Goal: Communication & Community: Ask a question

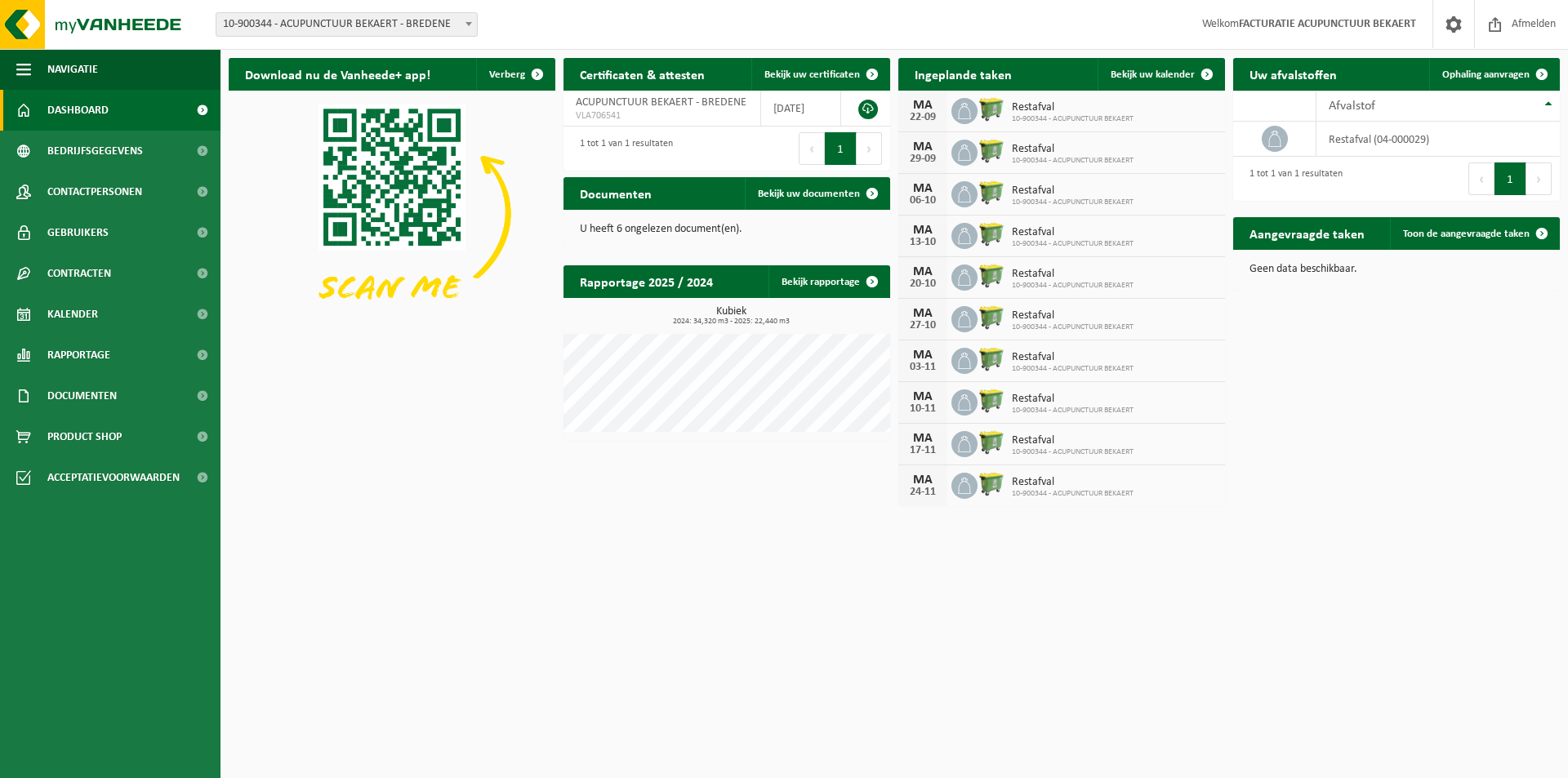
click at [90, 317] on span "Kalender" at bounding box center [72, 313] width 50 height 41
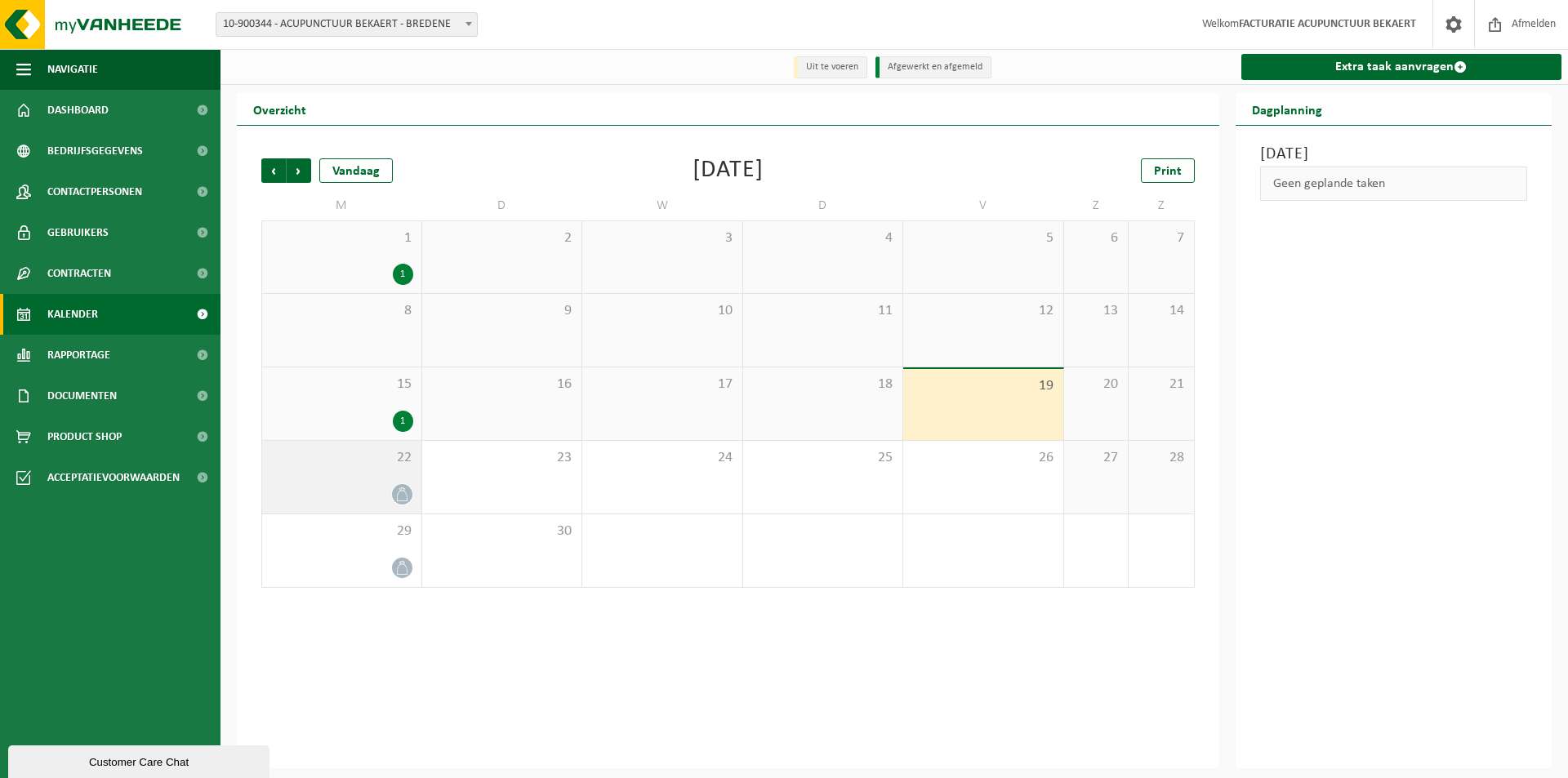
click at [400, 494] on icon at bounding box center [402, 494] width 14 height 14
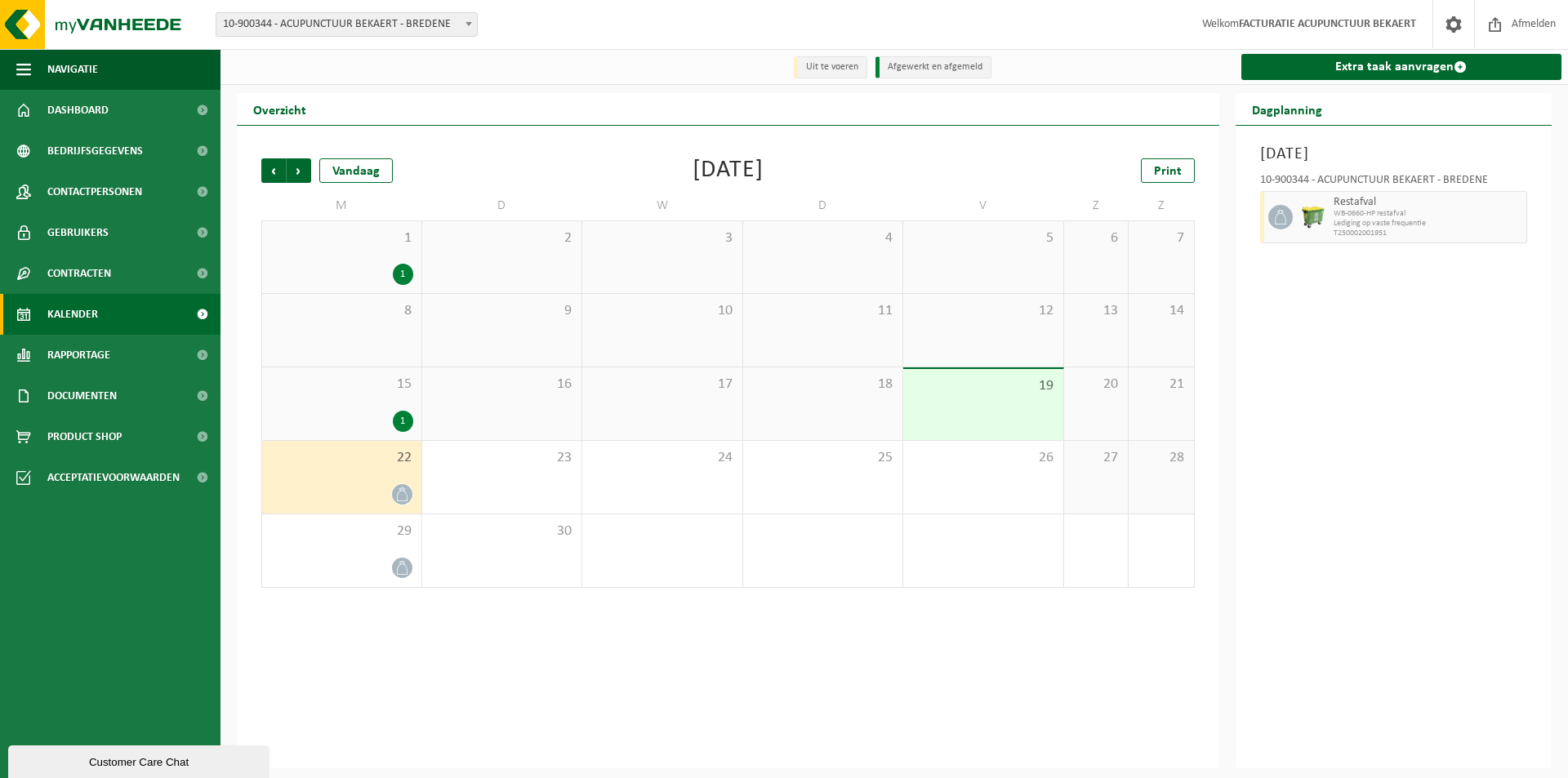
click at [383, 486] on div at bounding box center [342, 494] width 142 height 22
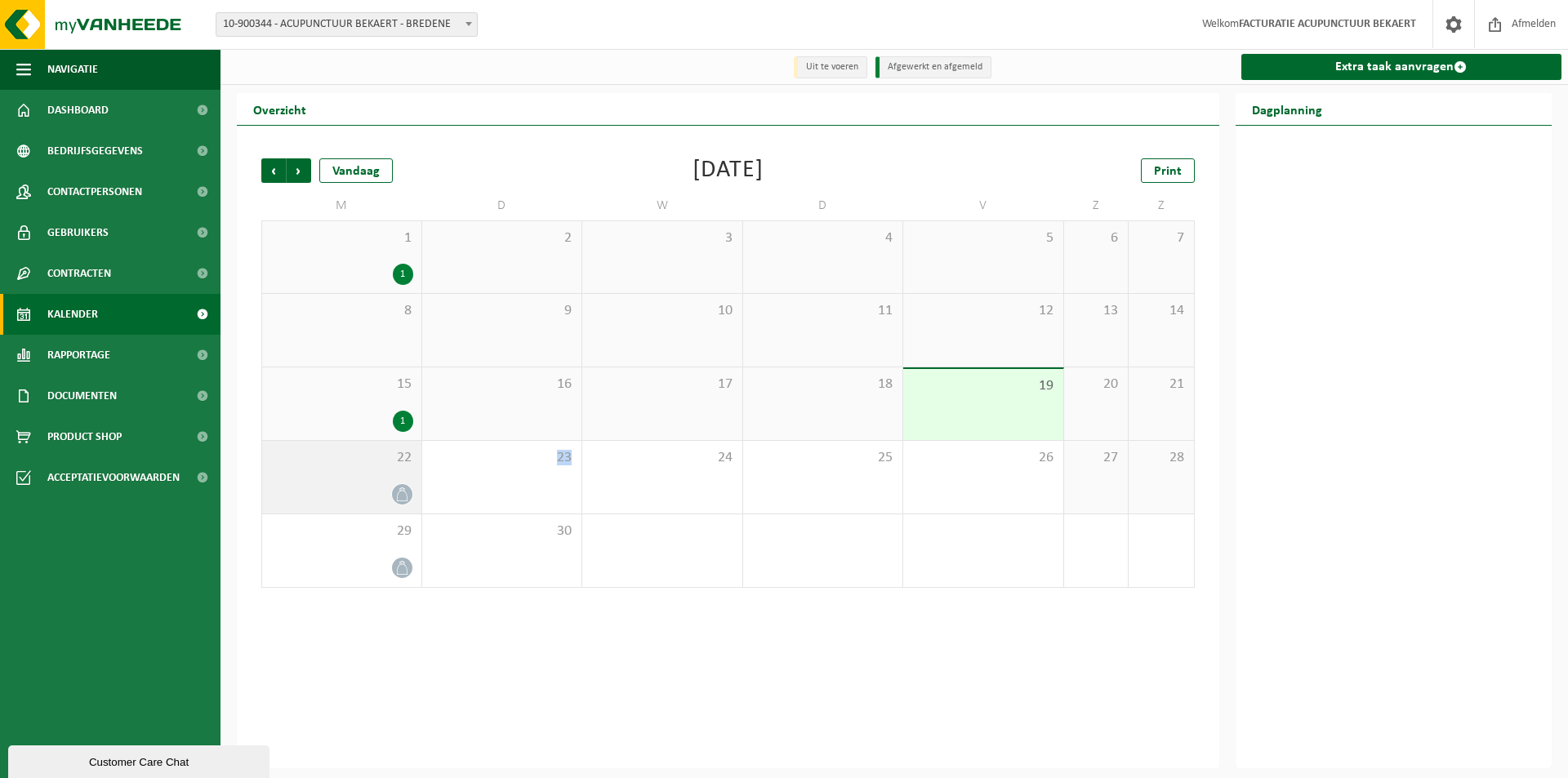
click at [383, 486] on div at bounding box center [342, 494] width 142 height 22
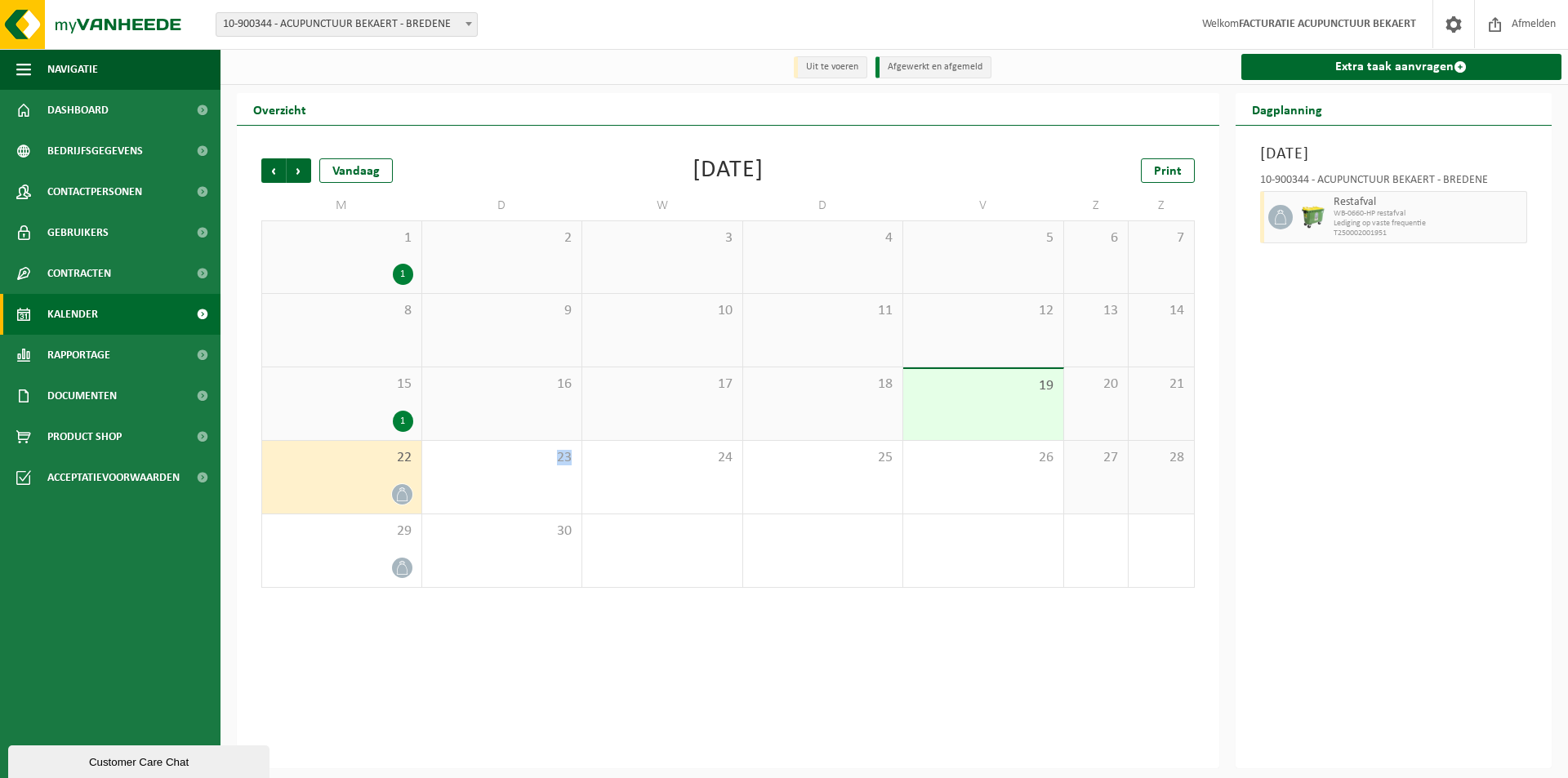
click at [1282, 213] on icon at bounding box center [1279, 217] width 11 height 14
click at [375, 481] on div "22" at bounding box center [342, 477] width 160 height 73
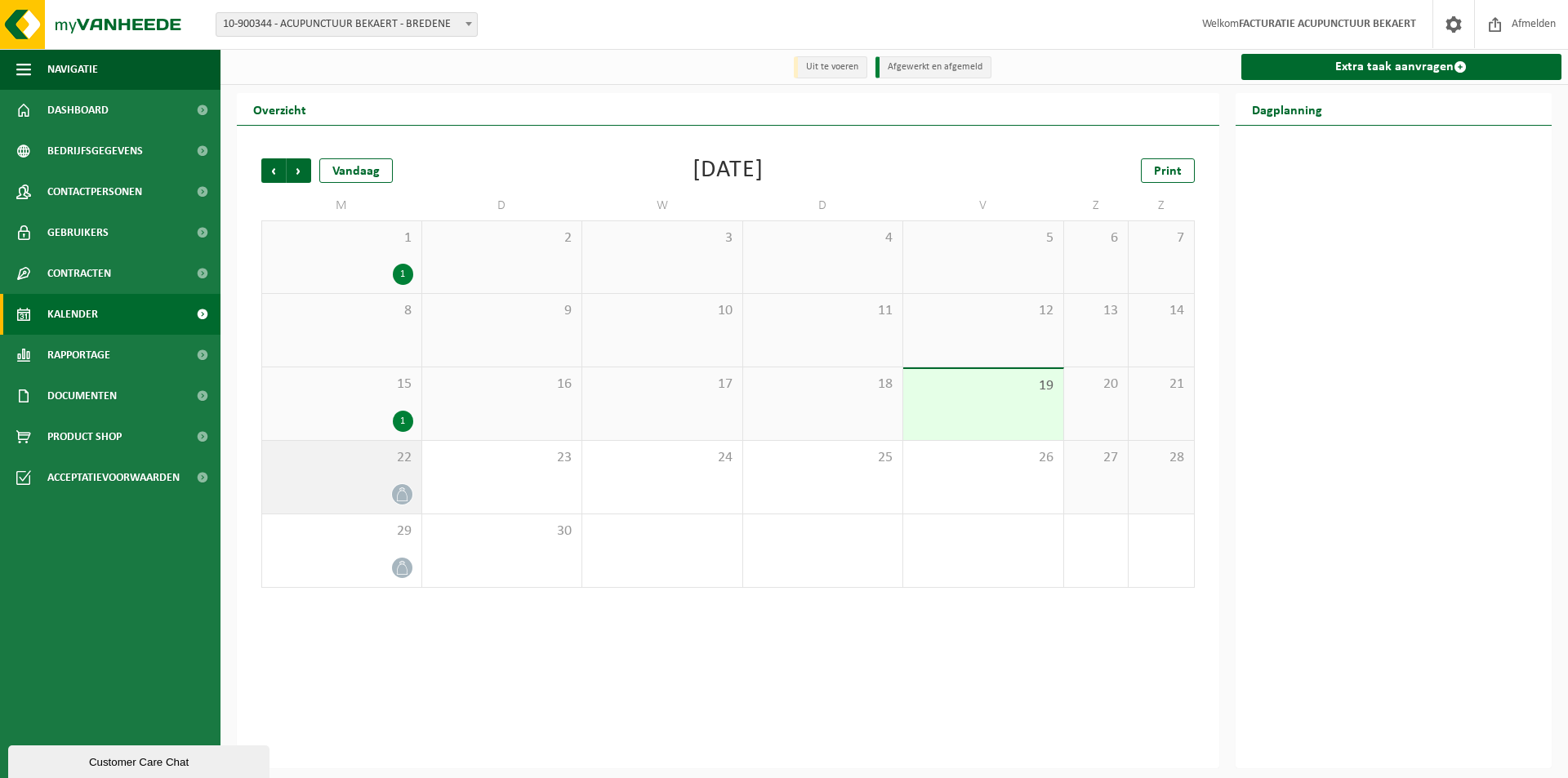
click at [375, 481] on div "22" at bounding box center [342, 477] width 160 height 73
click at [399, 493] on icon at bounding box center [401, 494] width 10 height 14
click at [393, 412] on div "1" at bounding box center [342, 421] width 142 height 21
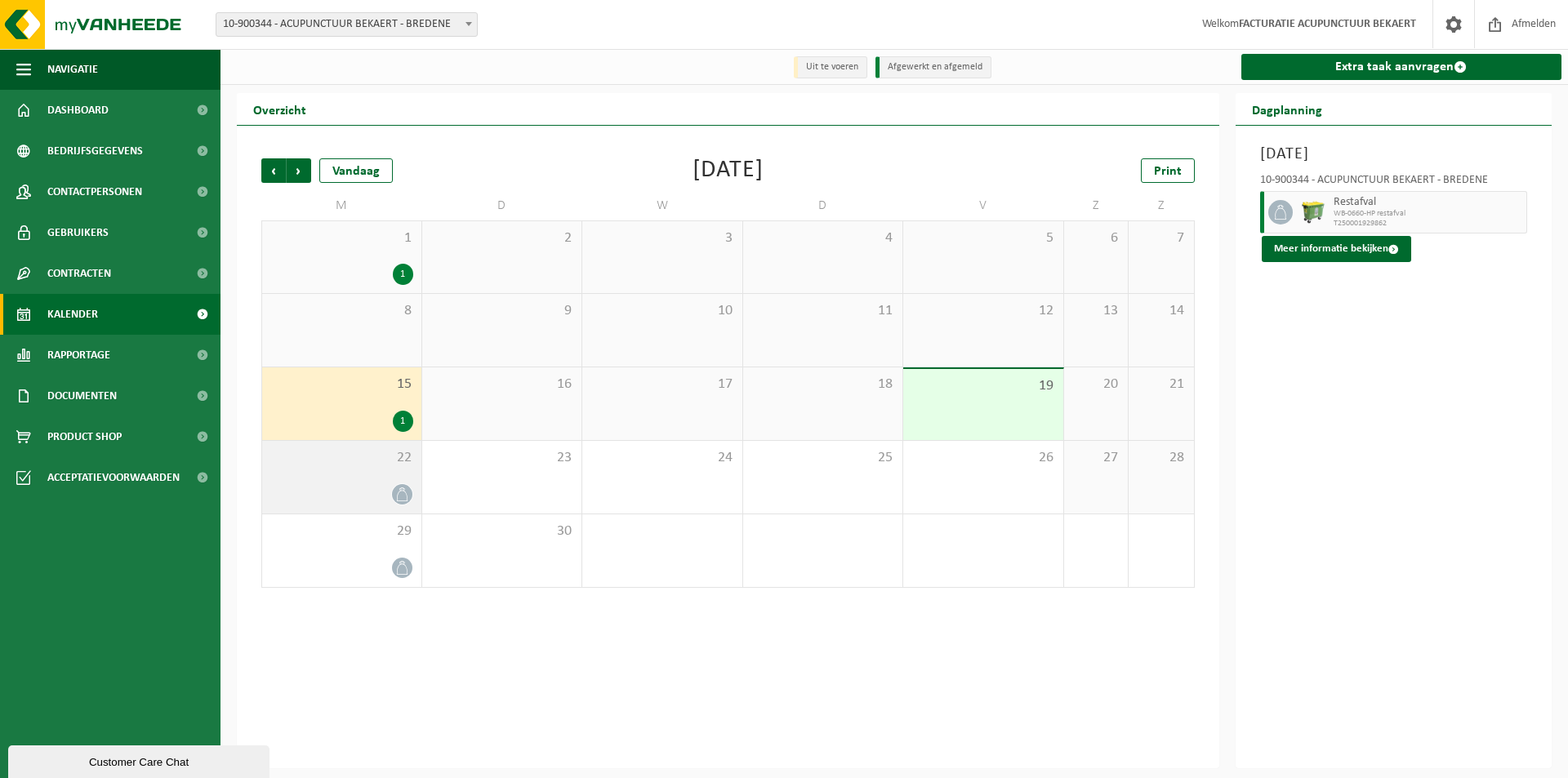
click at [377, 478] on div "22" at bounding box center [342, 477] width 160 height 73
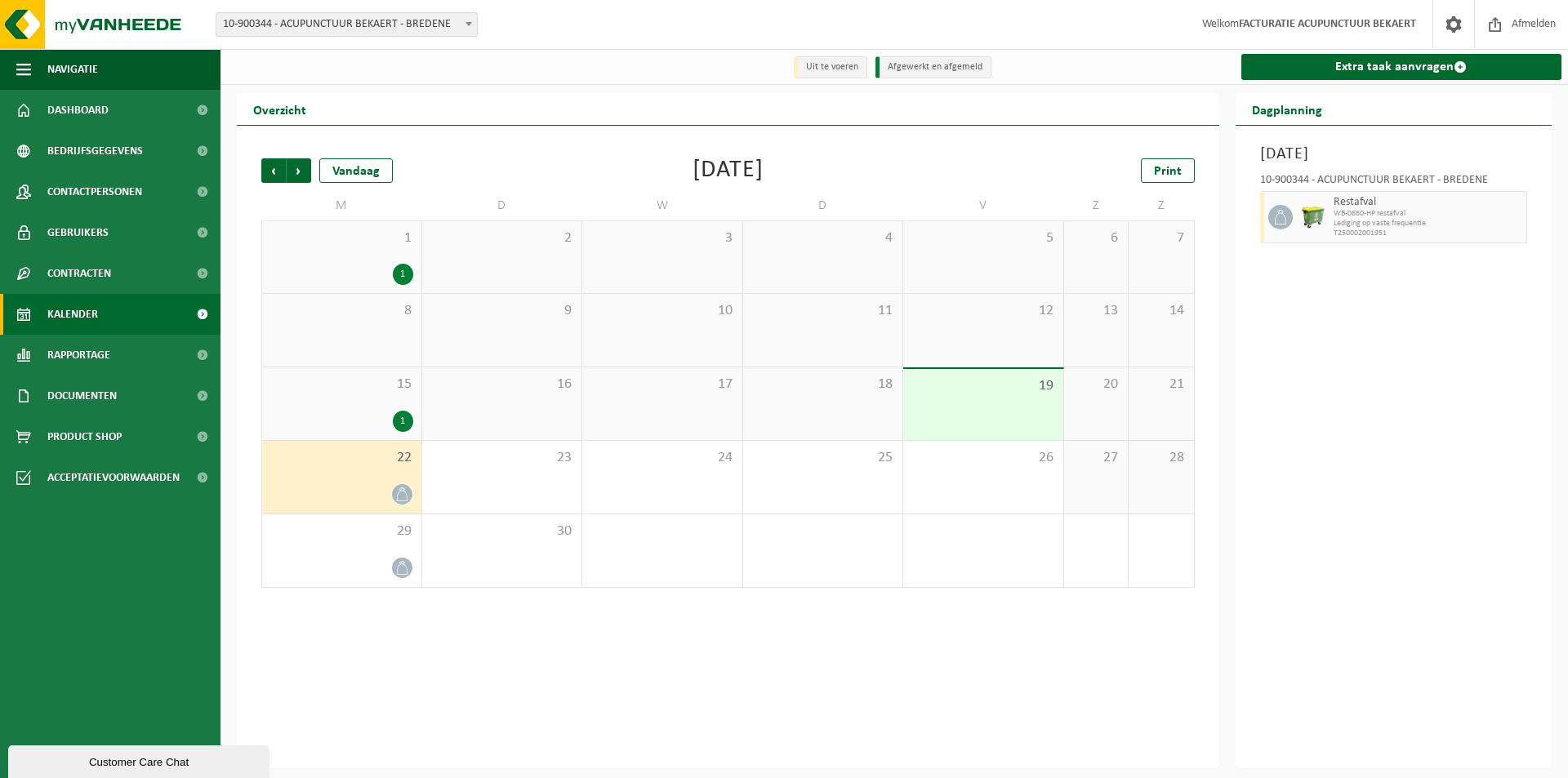
click at [1285, 217] on icon at bounding box center [1279, 217] width 14 height 14
click at [76, 405] on span "Documenten" at bounding box center [82, 395] width 69 height 41
click at [73, 432] on span "Facturen" at bounding box center [71, 437] width 44 height 31
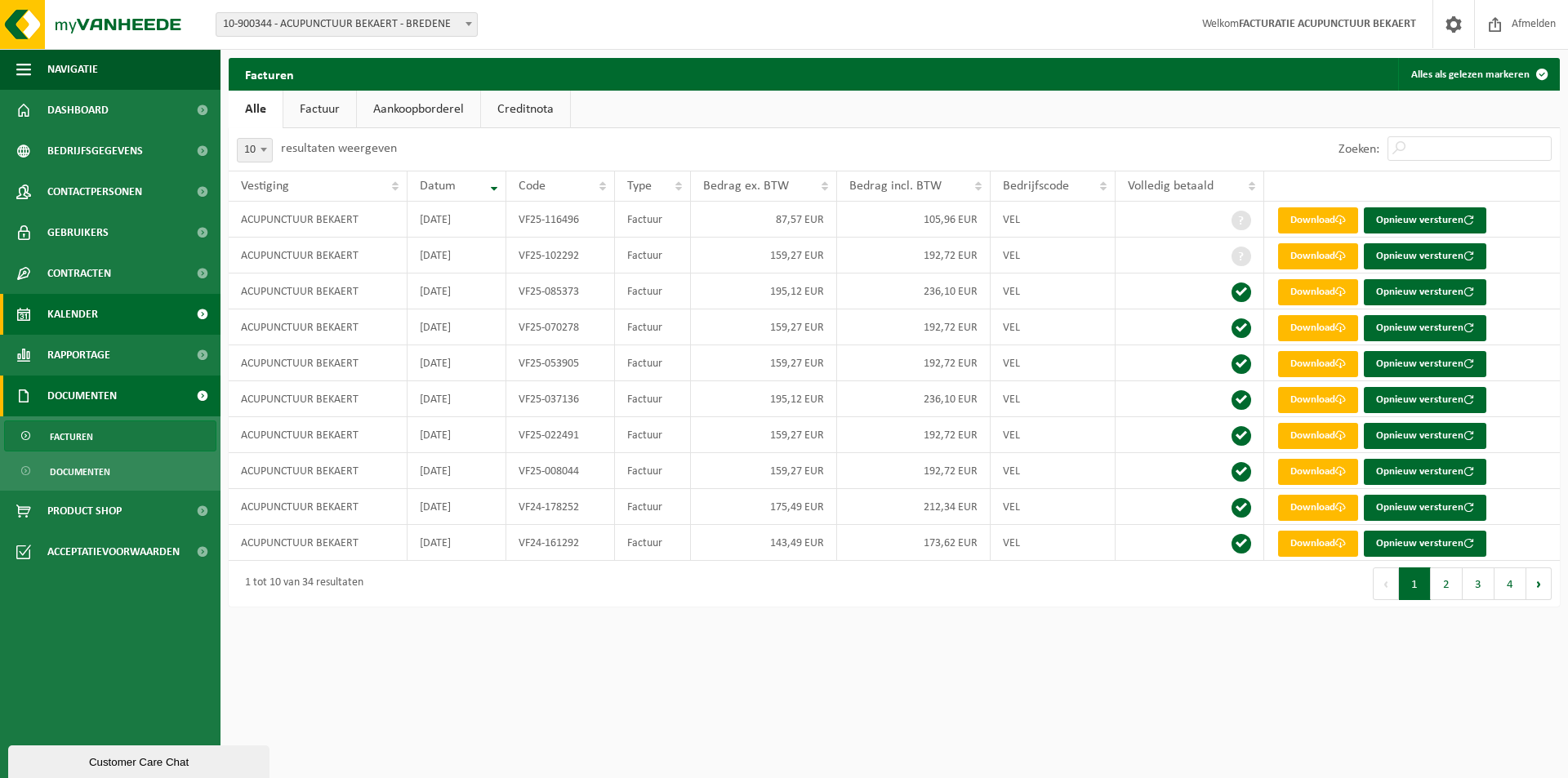
click at [74, 310] on span "Kalender" at bounding box center [72, 313] width 50 height 41
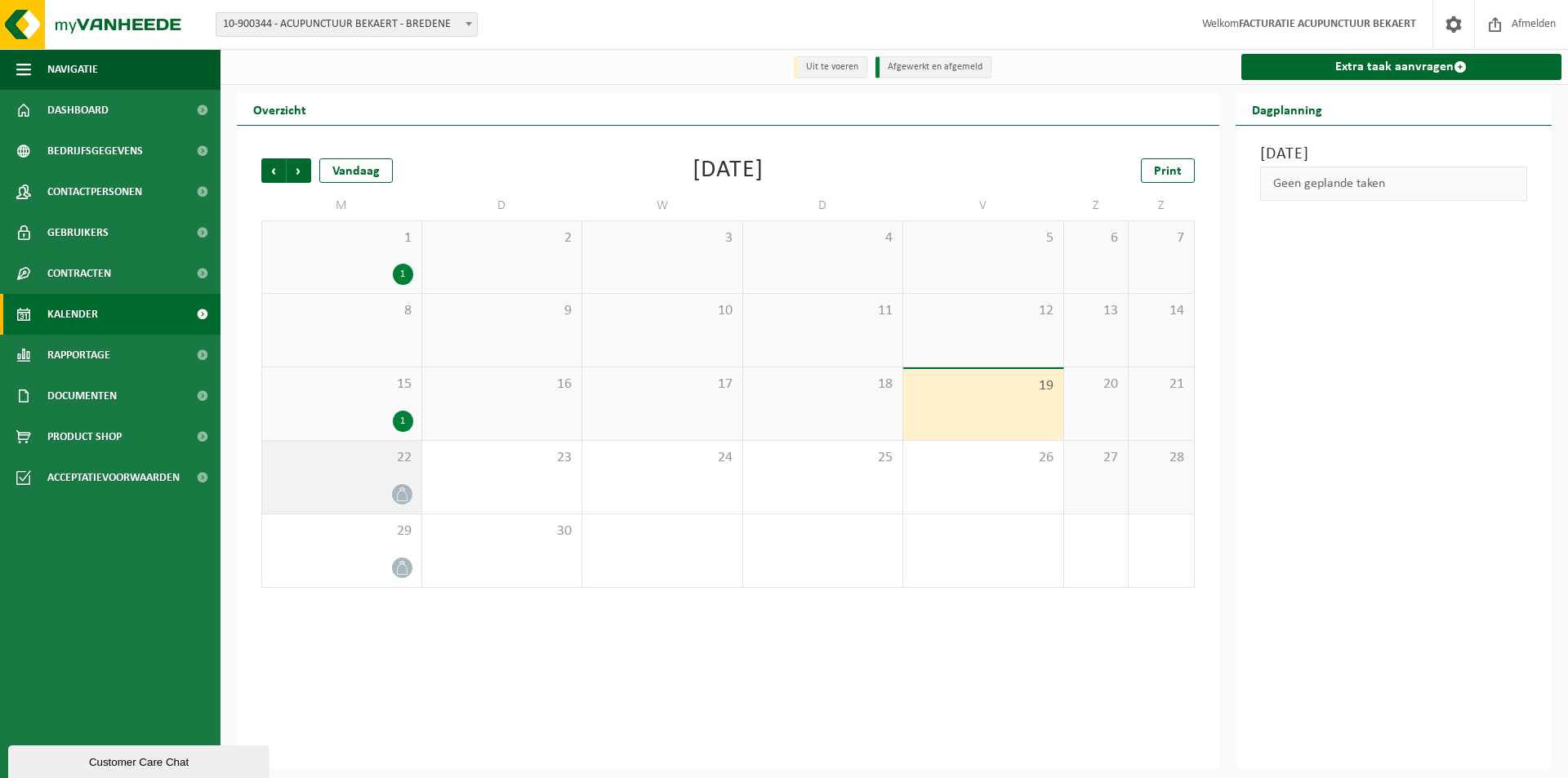
click at [395, 494] on icon at bounding box center [402, 494] width 14 height 14
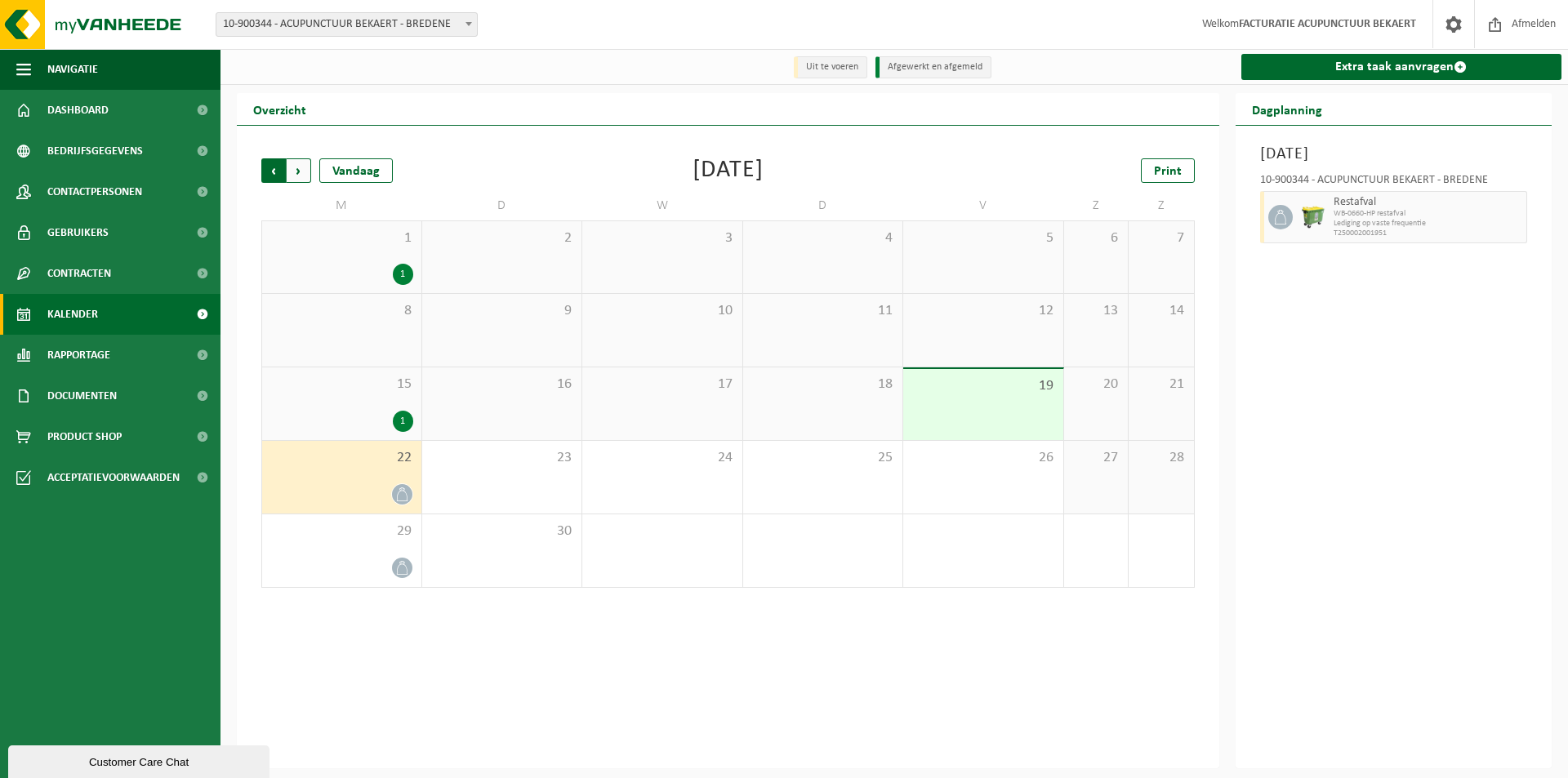
click at [302, 172] on span "Volgende" at bounding box center [299, 171] width 25 height 25
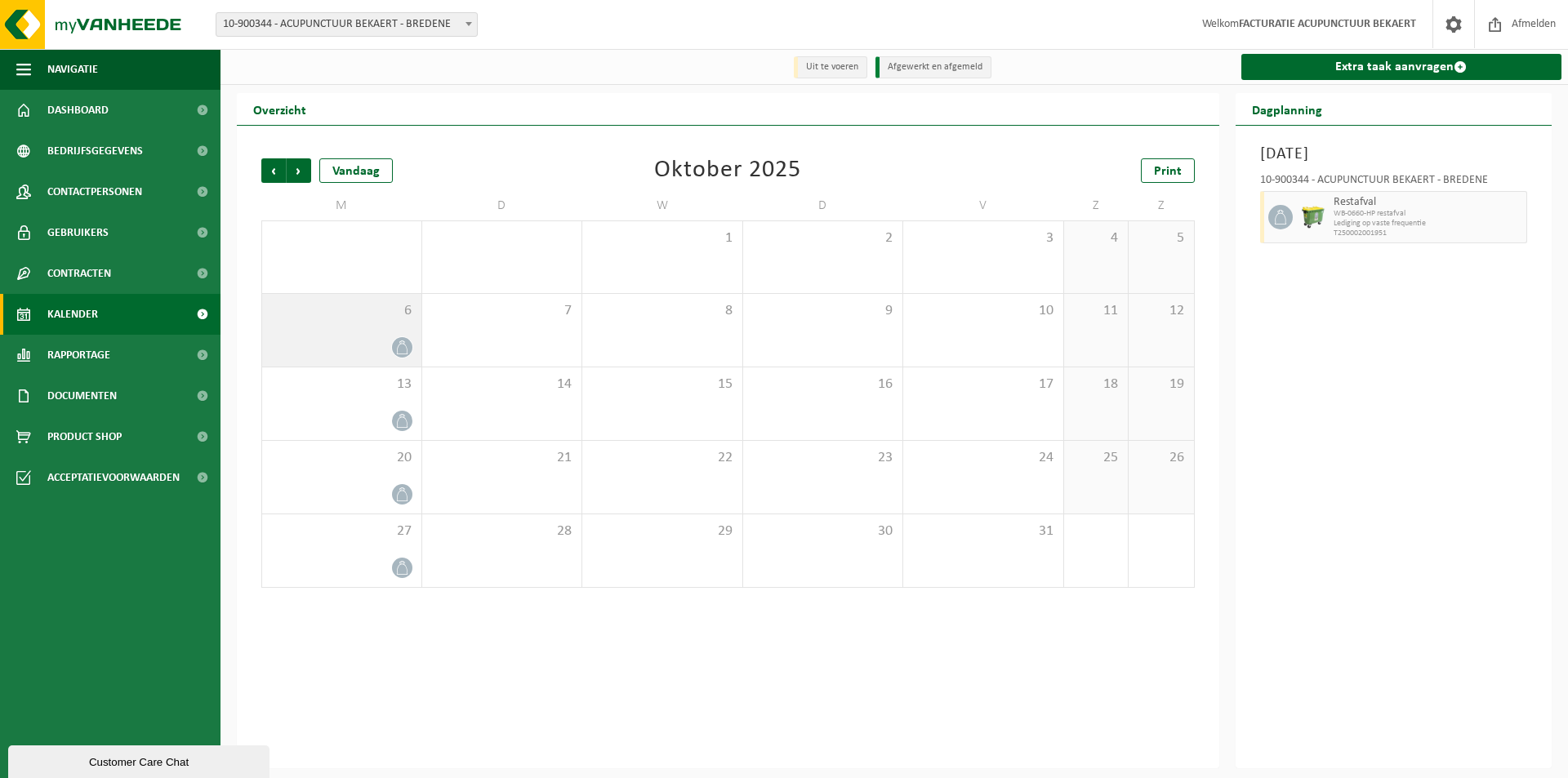
click at [405, 349] on icon at bounding box center [402, 348] width 14 height 14
click at [271, 171] on span "Vorige" at bounding box center [274, 171] width 25 height 25
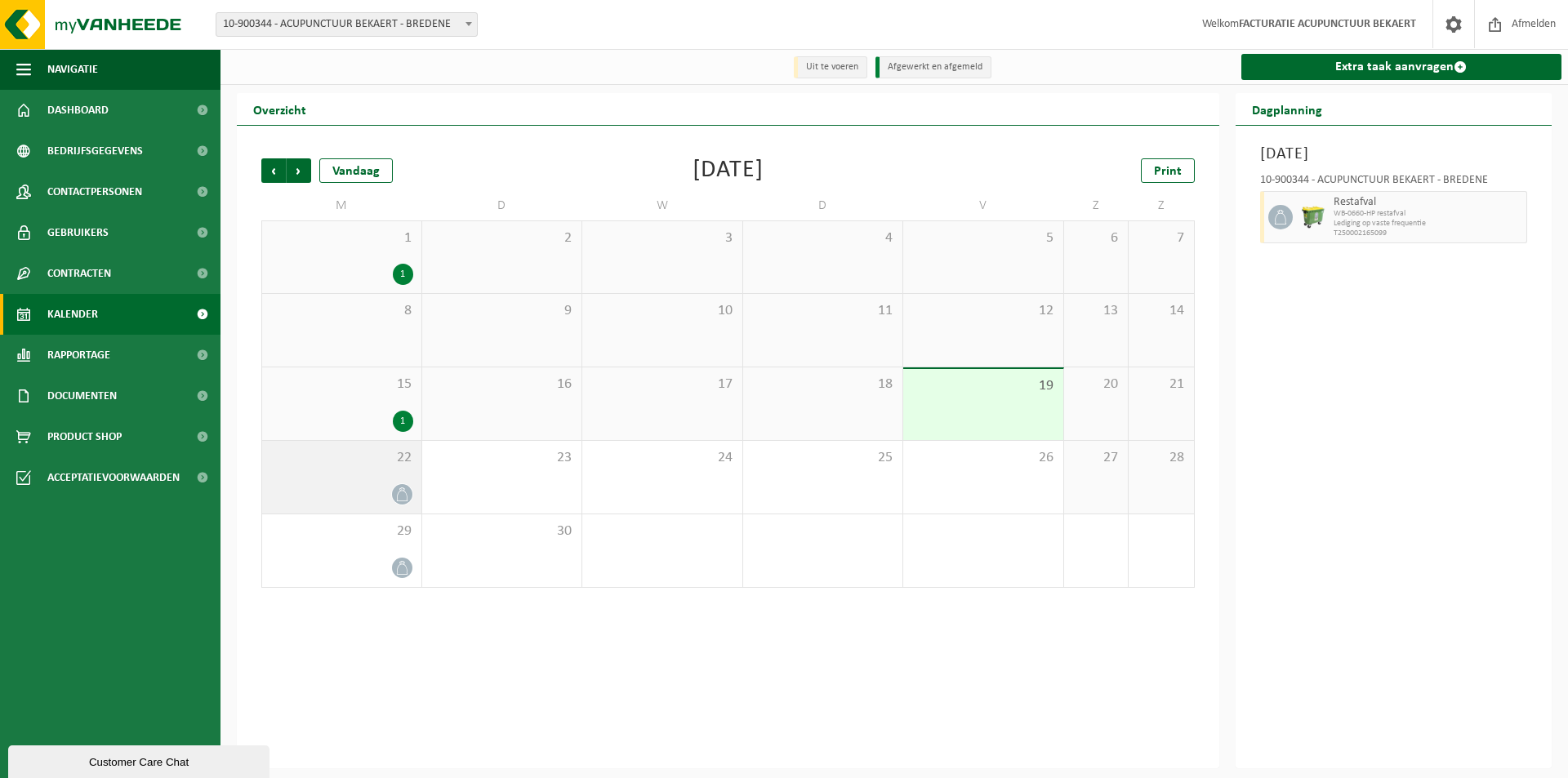
click at [399, 487] on span at bounding box center [402, 494] width 20 height 20
click at [1302, 217] on img at bounding box center [1313, 218] width 25 height 25
click at [1289, 217] on span at bounding box center [1280, 218] width 25 height 25
click at [1379, 227] on span "Lediging op vaste frequentie" at bounding box center [1427, 223] width 189 height 9
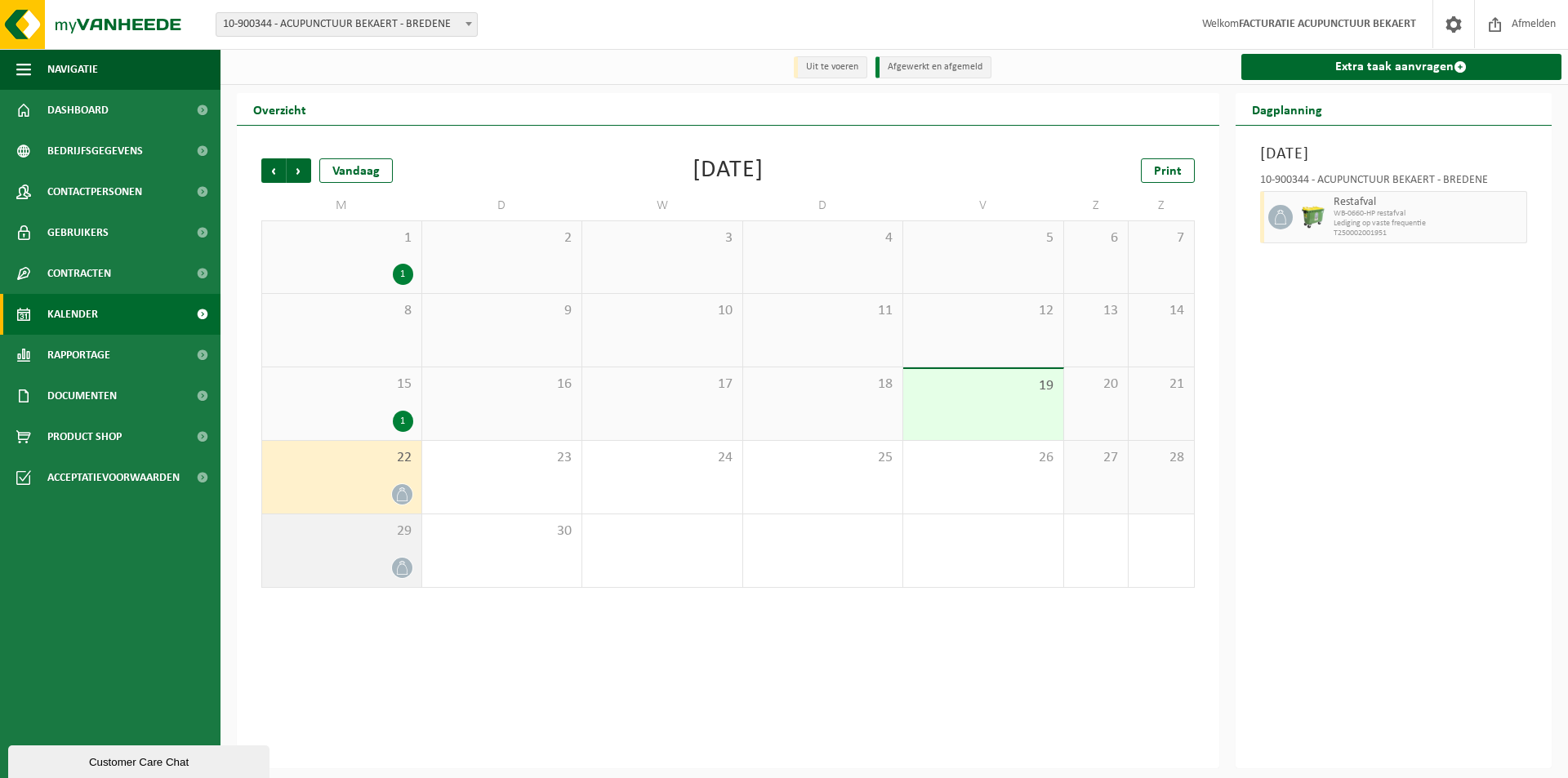
click at [368, 542] on div "29" at bounding box center [342, 551] width 160 height 73
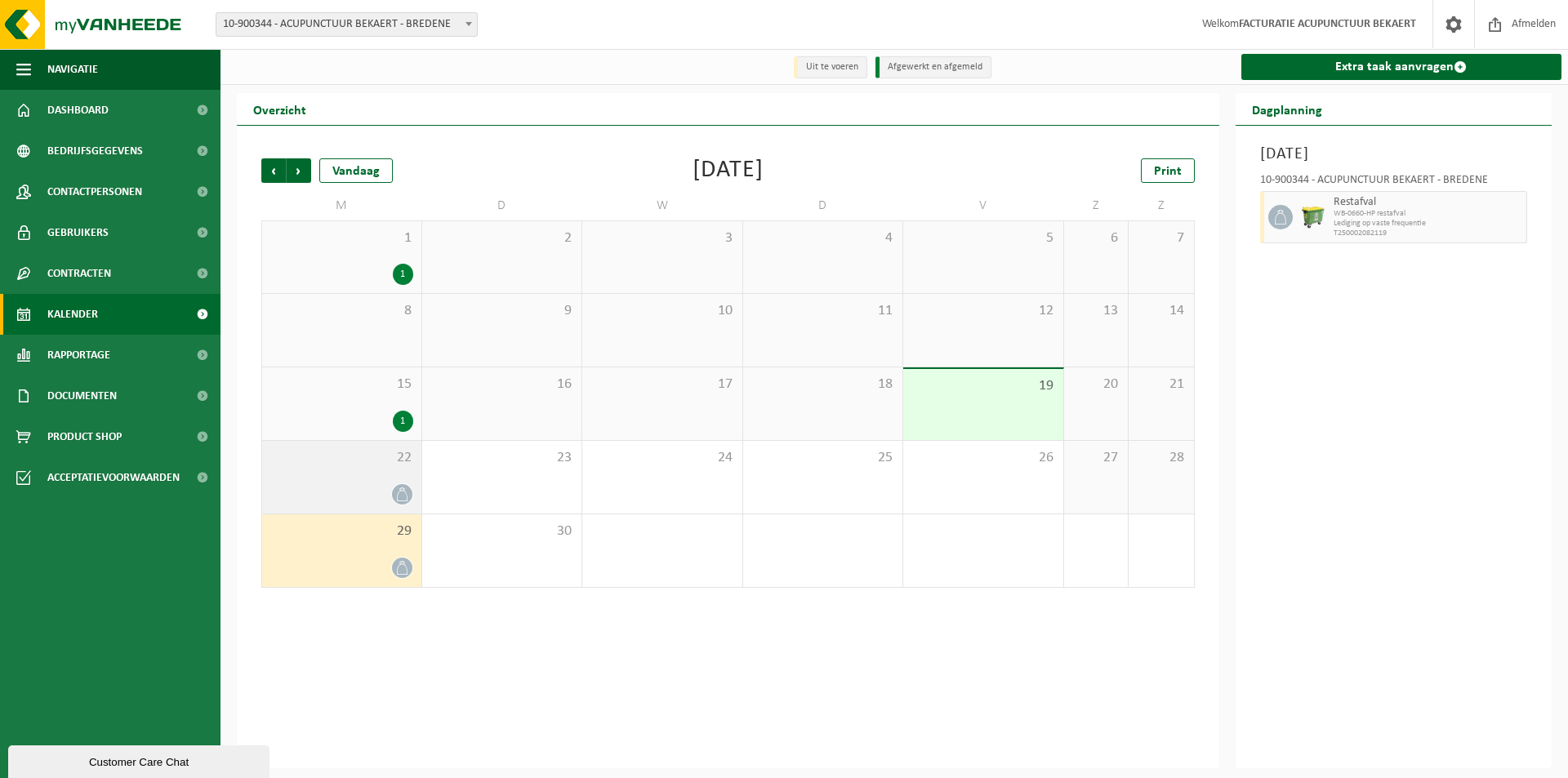
click at [365, 488] on div at bounding box center [342, 494] width 142 height 22
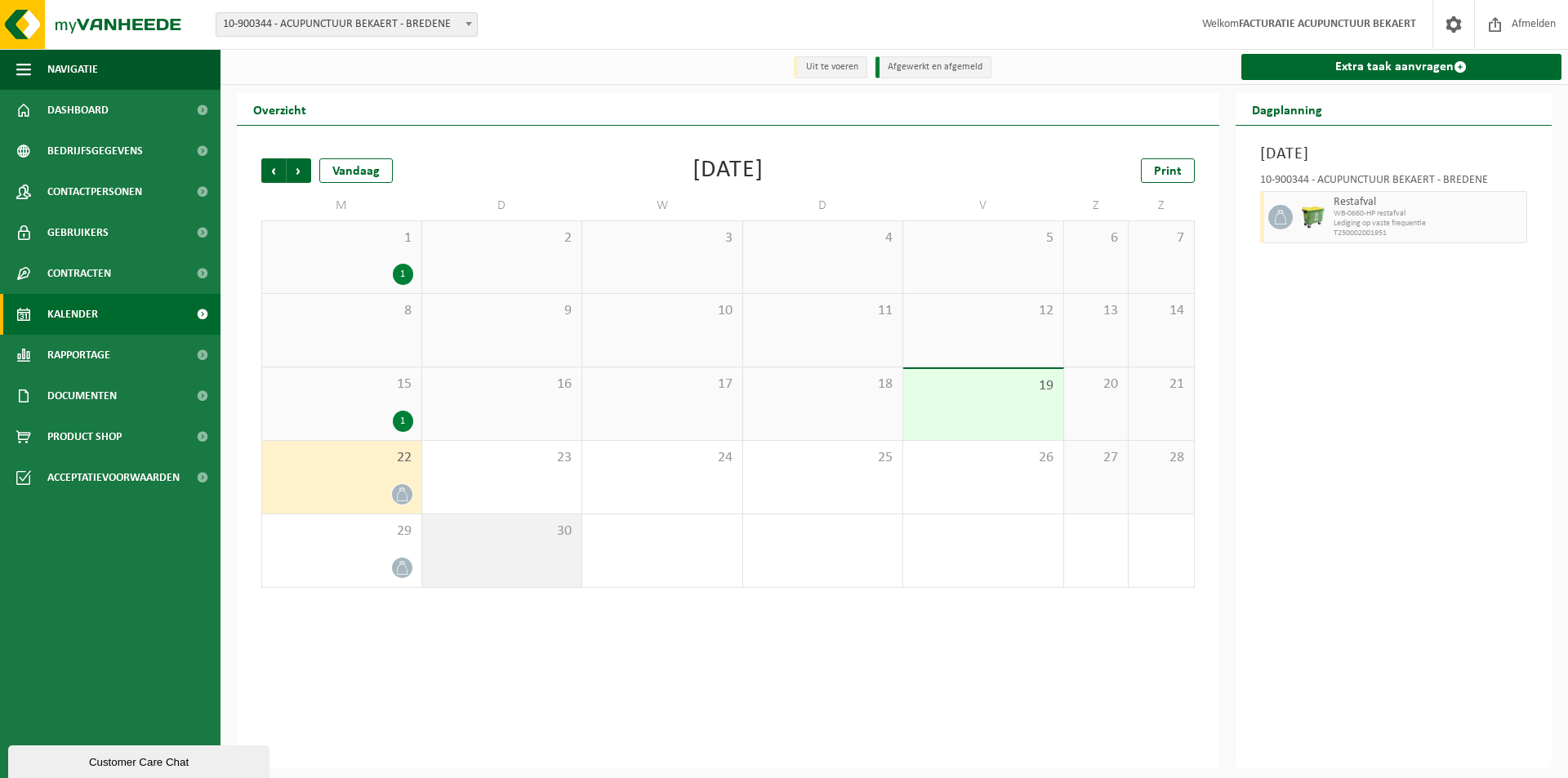
click at [525, 563] on div "30" at bounding box center [501, 551] width 161 height 73
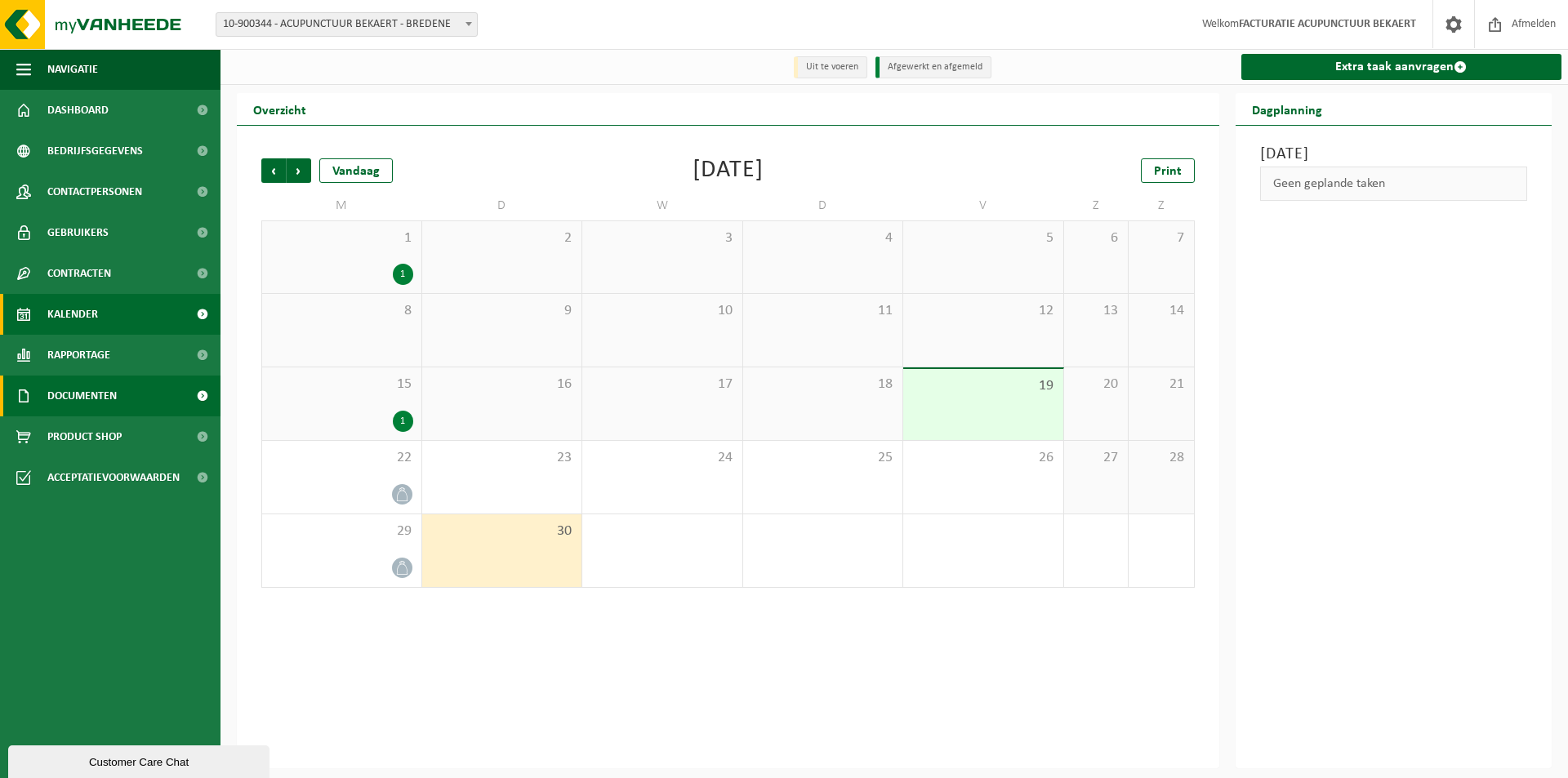
click at [96, 399] on span "Documenten" at bounding box center [82, 395] width 69 height 41
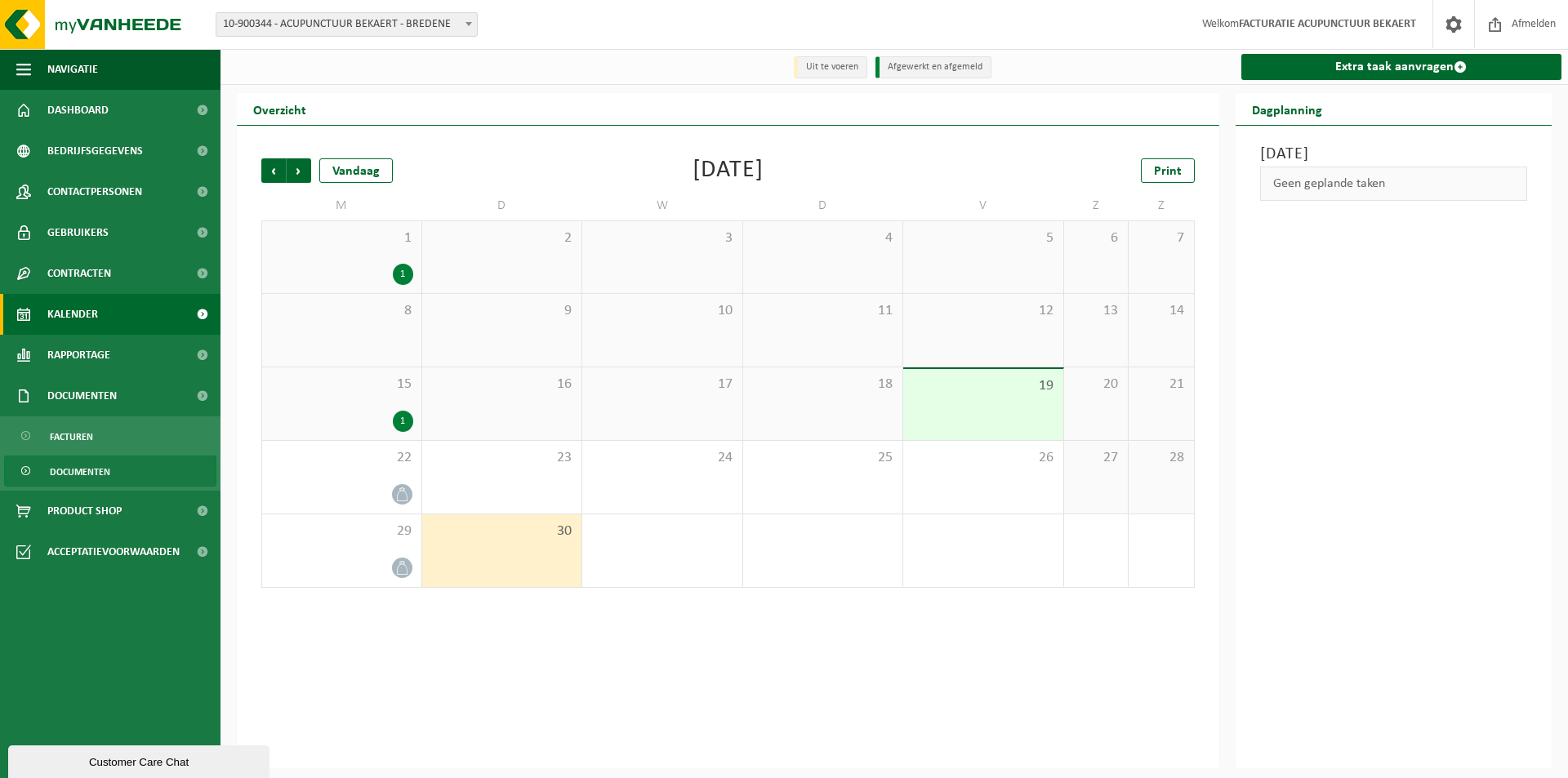
click at [89, 469] on span "Documenten" at bounding box center [80, 472] width 61 height 31
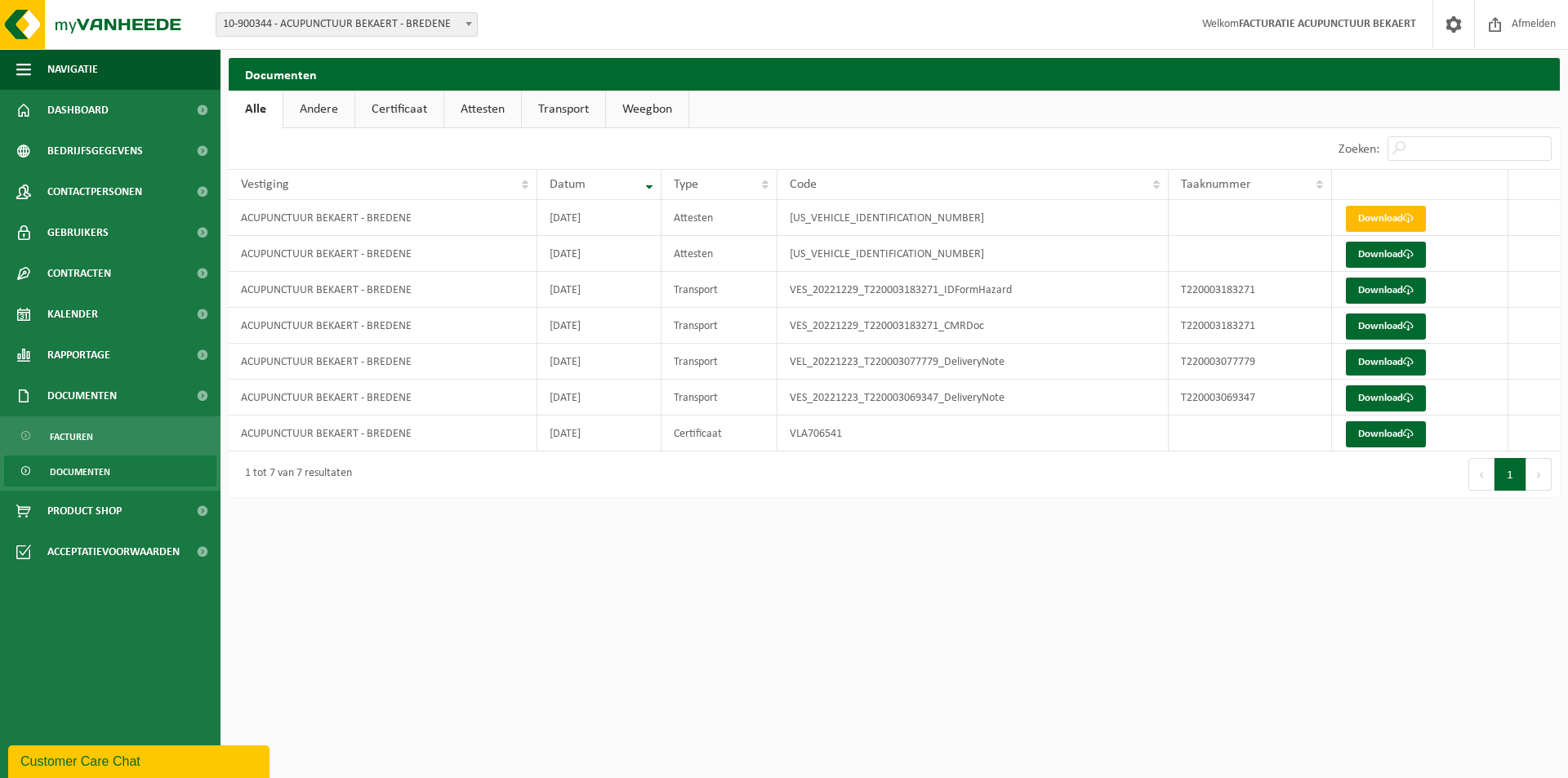
click at [320, 110] on link "Andere" at bounding box center [318, 109] width 71 height 38
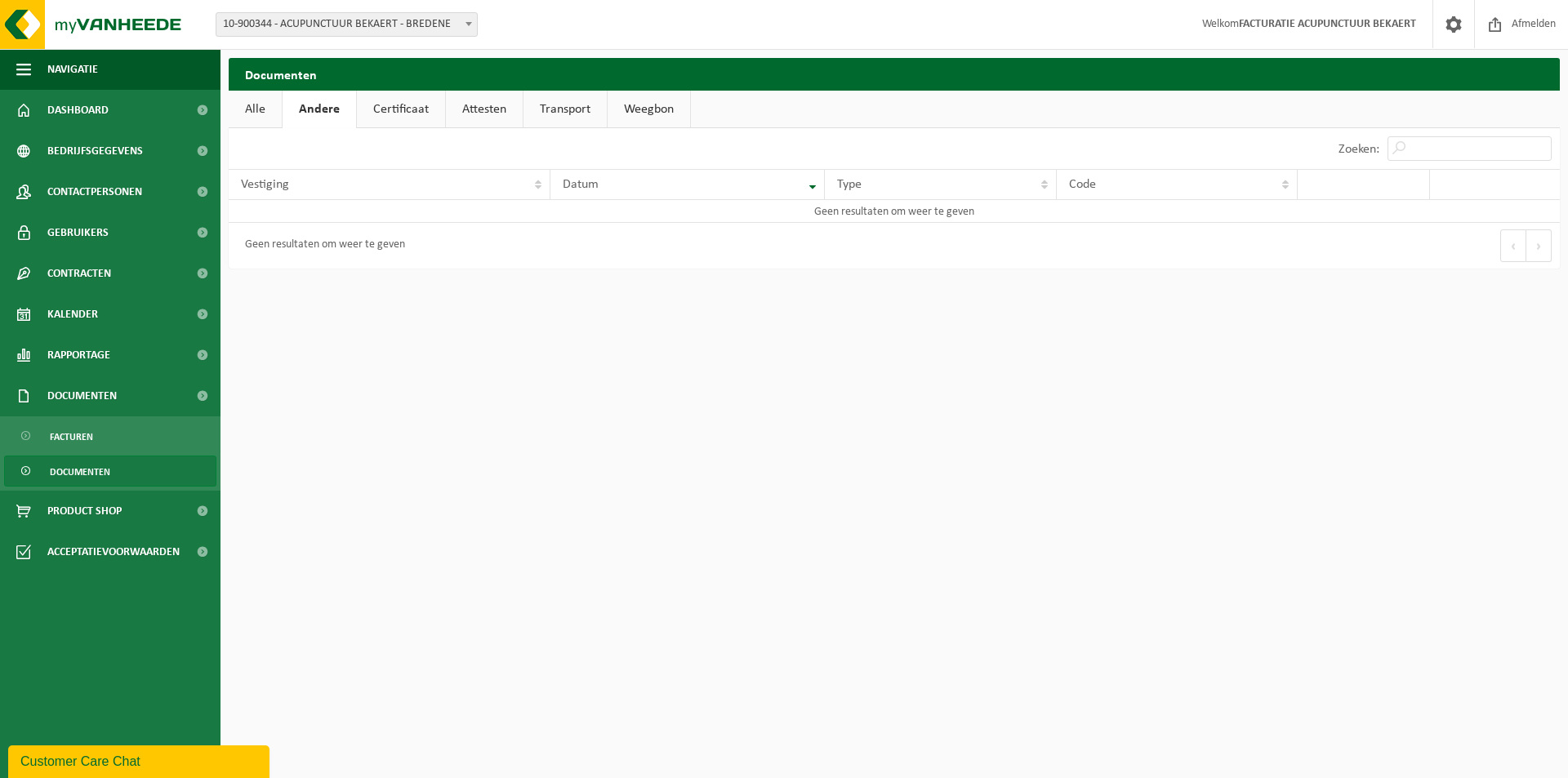
click at [556, 115] on link "Transport" at bounding box center [565, 109] width 84 height 38
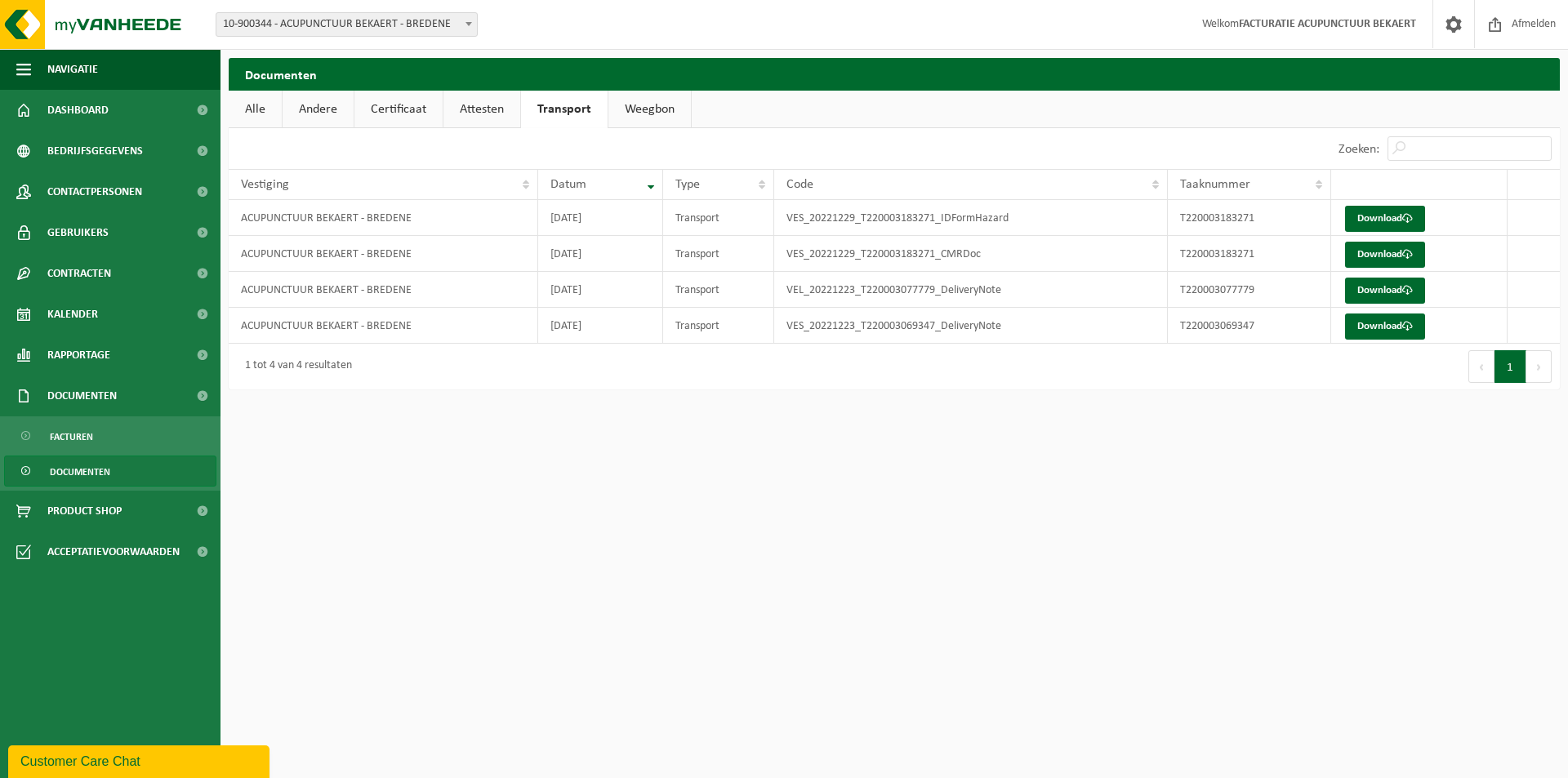
click at [626, 118] on link "Weegbon" at bounding box center [649, 109] width 83 height 38
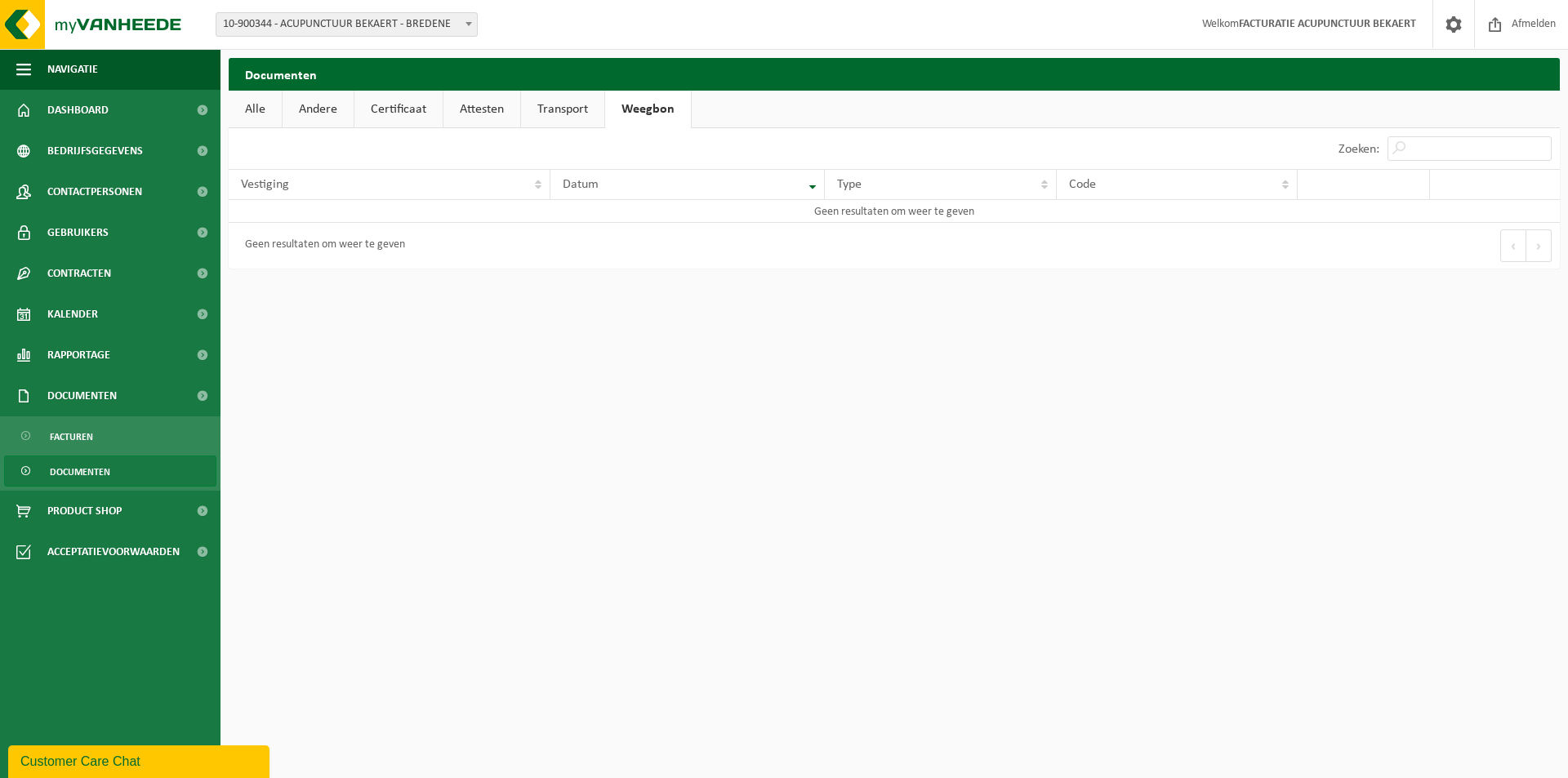
click at [571, 114] on link "Transport" at bounding box center [562, 109] width 84 height 38
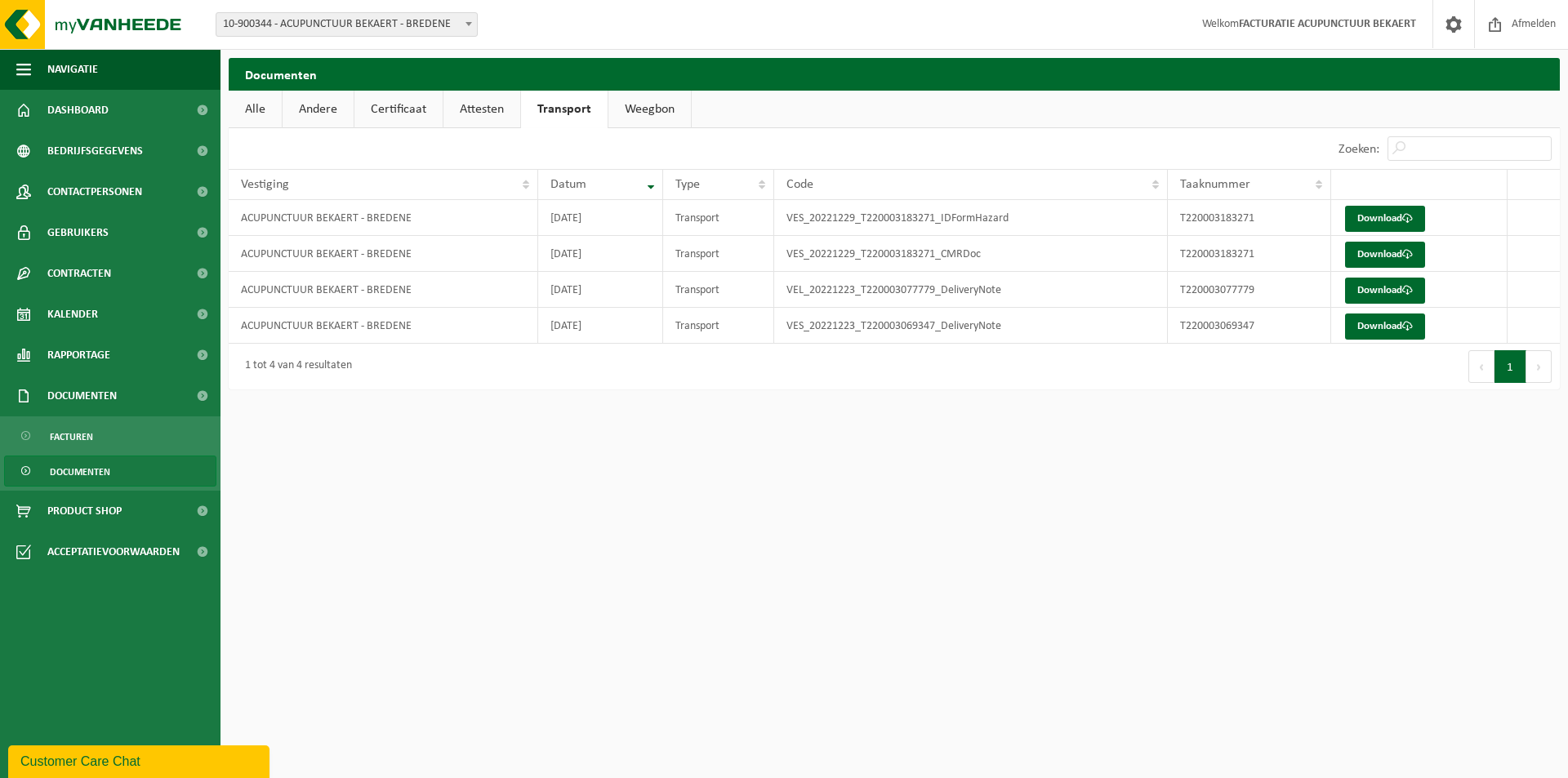
click at [474, 109] on link "Attesten" at bounding box center [482, 109] width 77 height 38
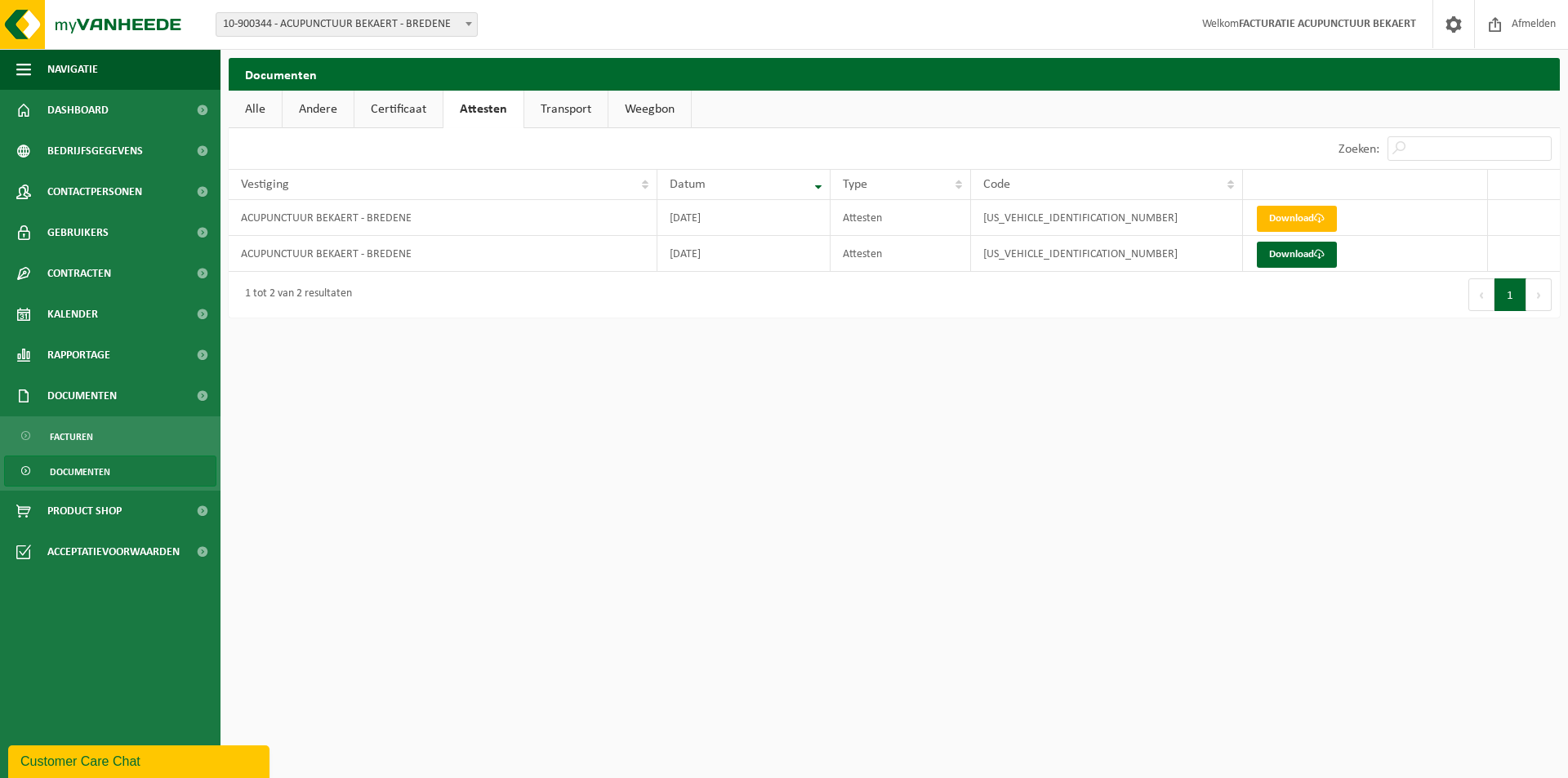
click at [380, 103] on link "Certificaat" at bounding box center [398, 109] width 88 height 38
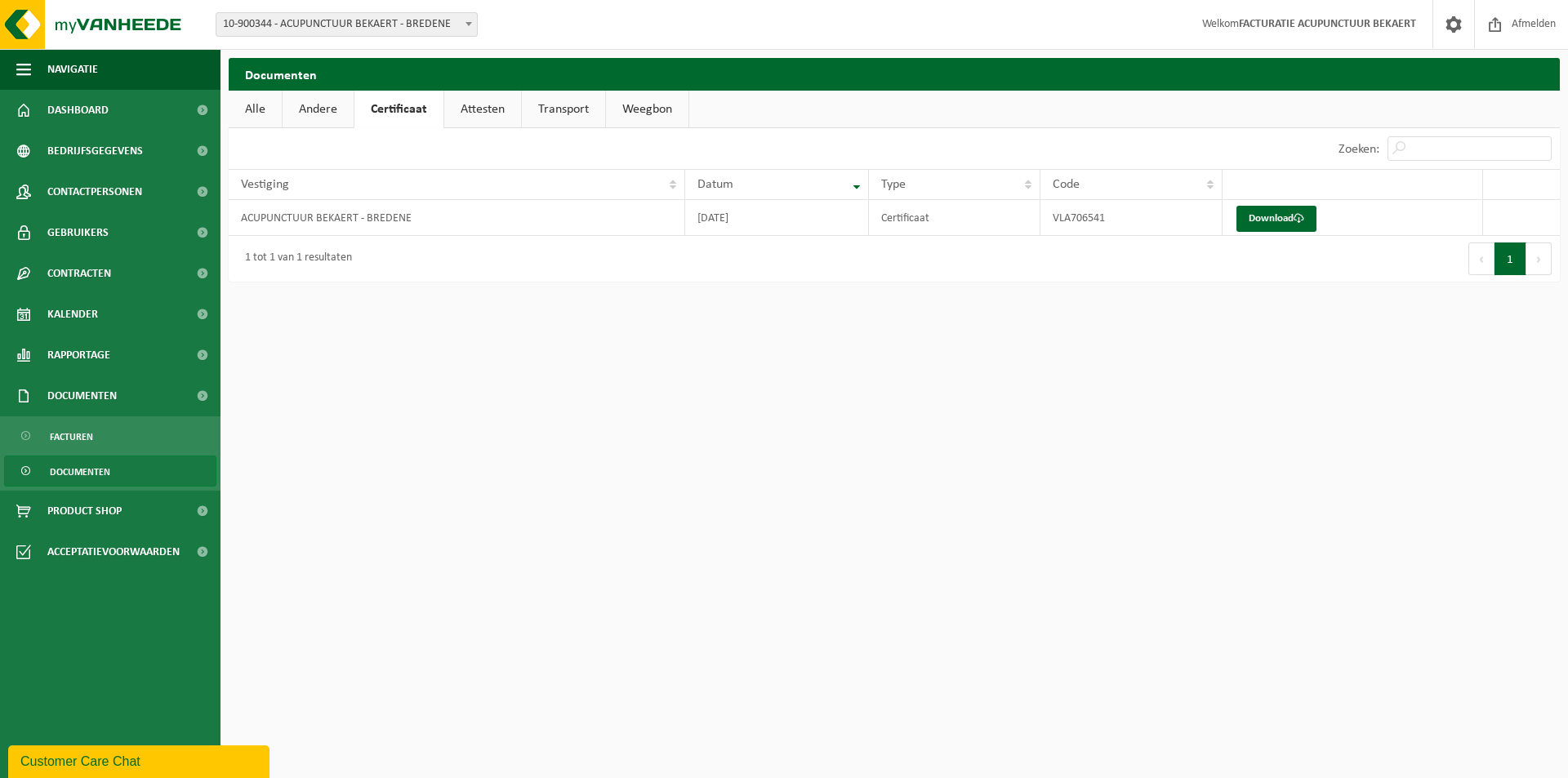
click at [306, 100] on link "Andere" at bounding box center [317, 109] width 71 height 38
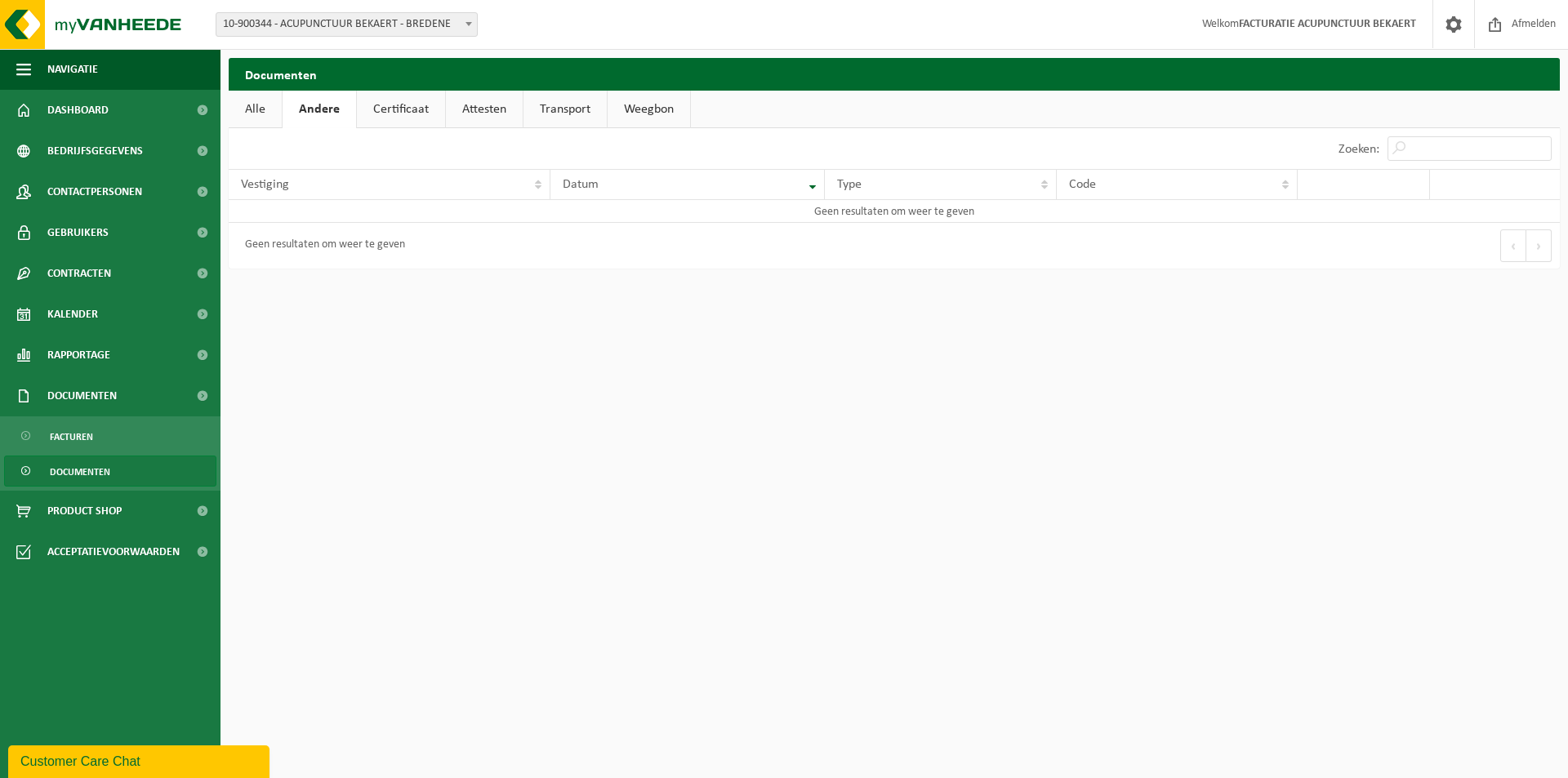
click at [258, 107] on link "Alle" at bounding box center [255, 109] width 53 height 38
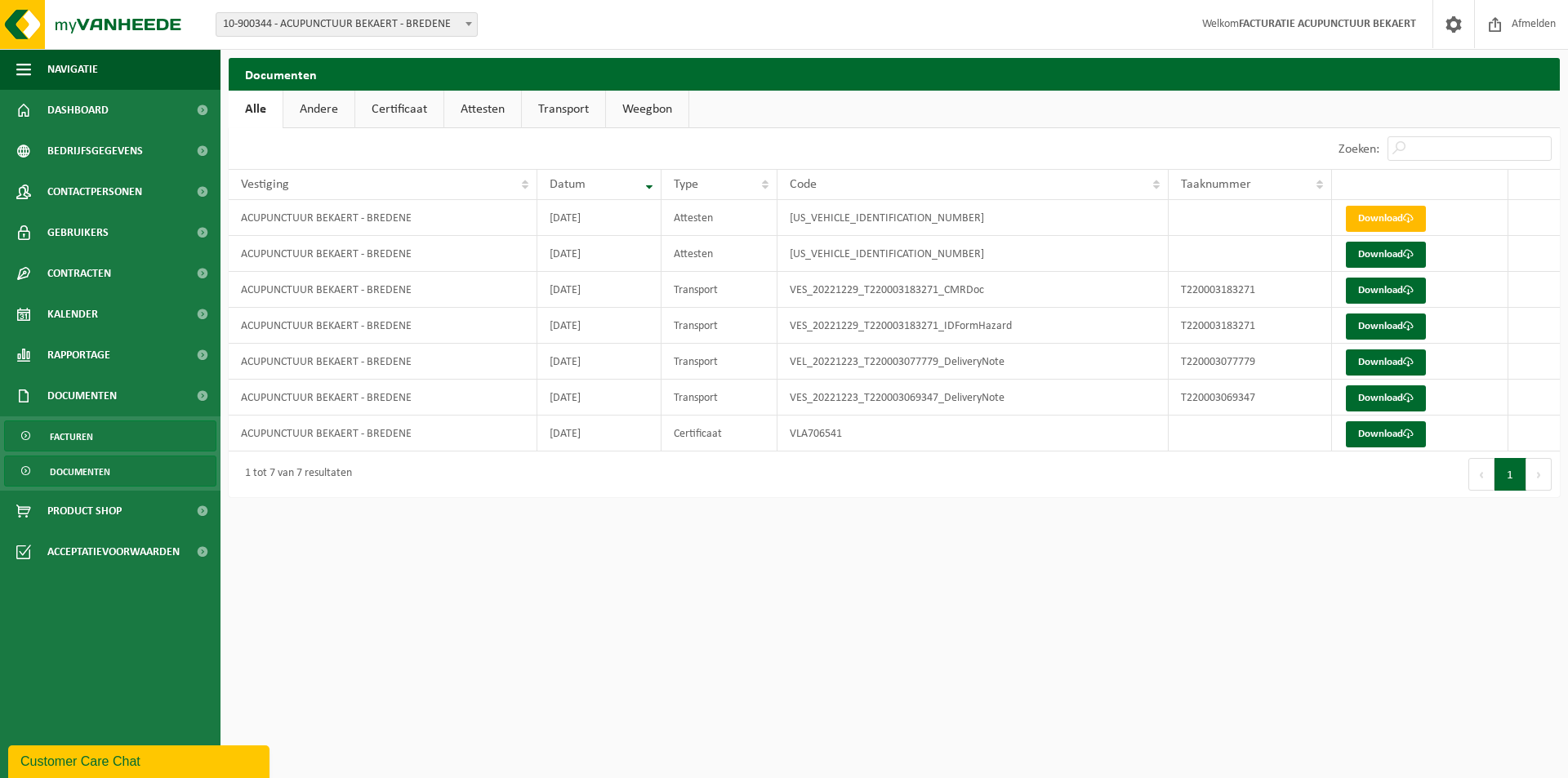
click at [66, 438] on span "Facturen" at bounding box center [71, 437] width 44 height 31
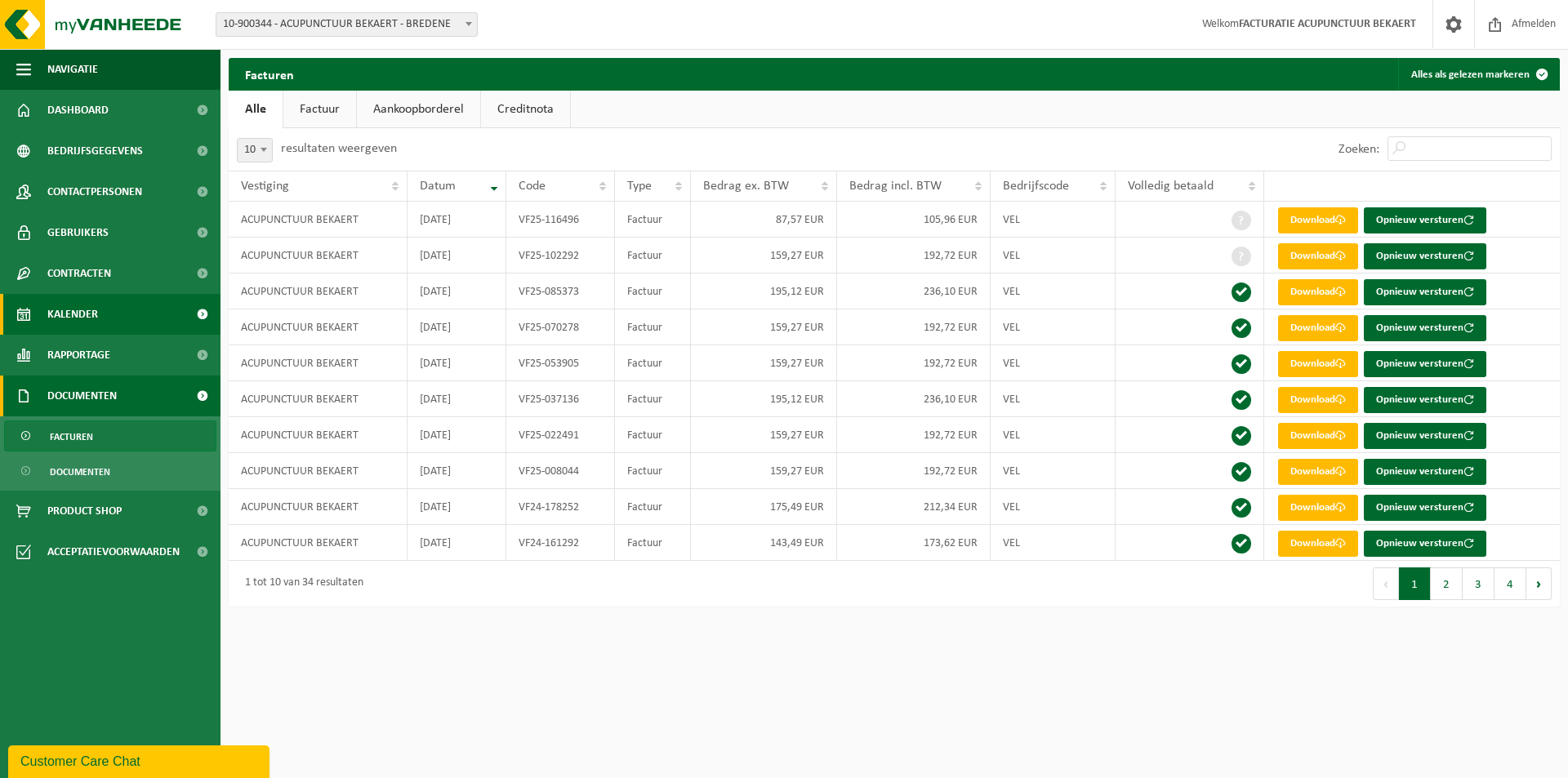
click at [77, 304] on span "Kalender" at bounding box center [72, 313] width 50 height 41
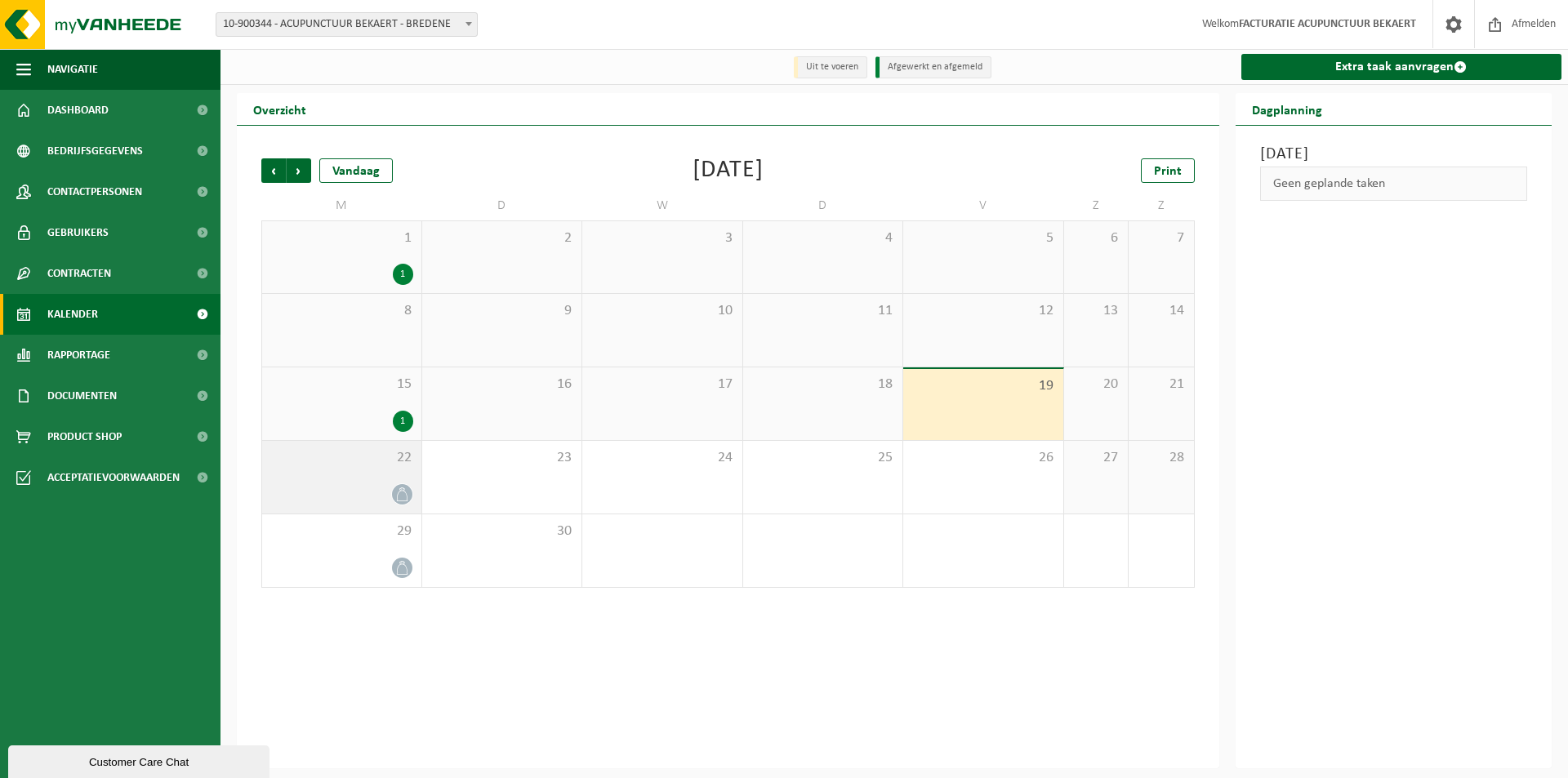
click at [364, 481] on div "22" at bounding box center [342, 477] width 160 height 73
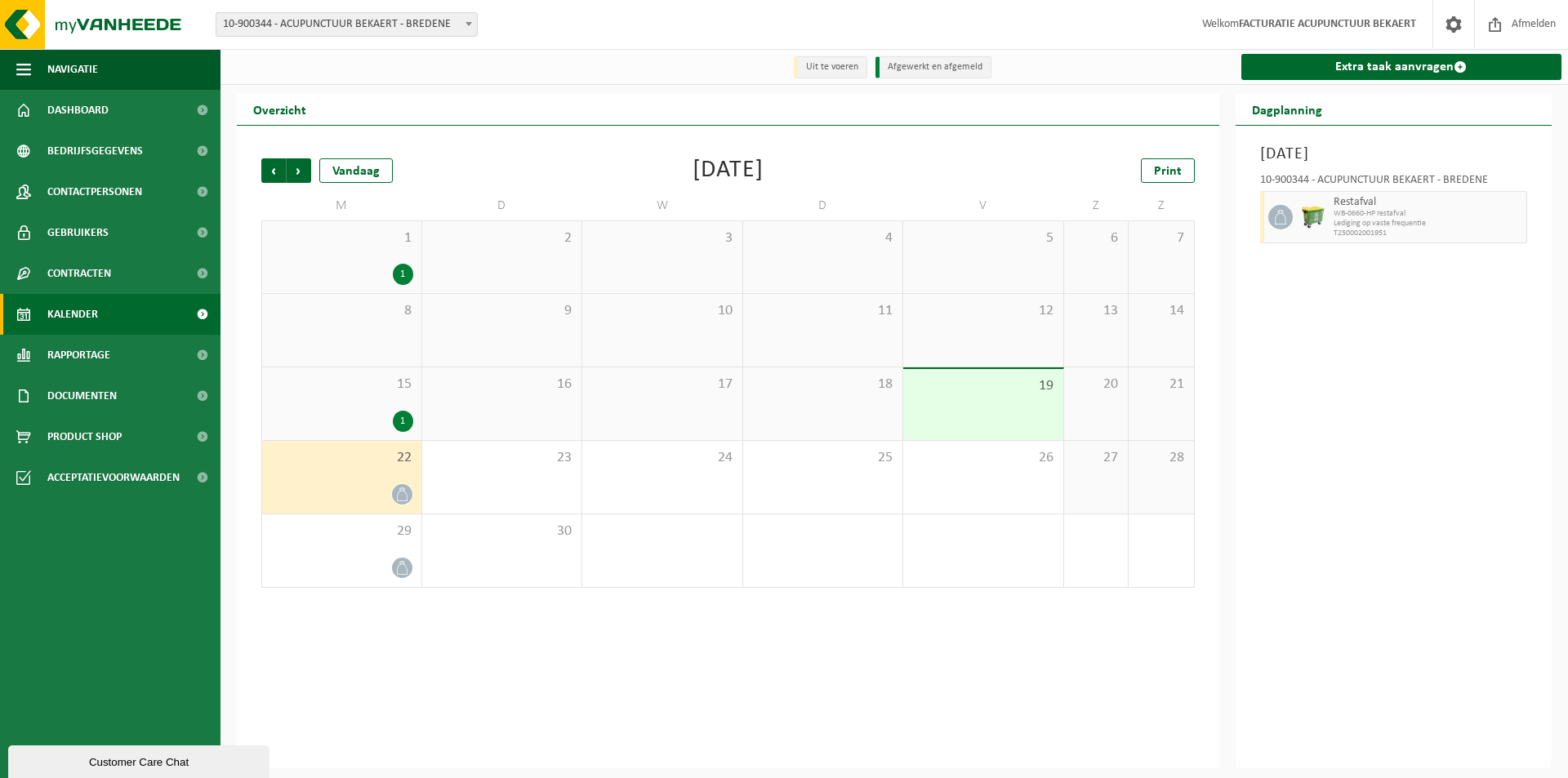
drag, startPoint x: 1295, startPoint y: 218, endPoint x: 1367, endPoint y: 212, distance: 72.2
click at [1367, 212] on span "WB-0660-HP restafval" at bounding box center [1427, 214] width 189 height 9
drag, startPoint x: 389, startPoint y: 481, endPoint x: 374, endPoint y: 471, distance: 18.0
click at [374, 471] on div "22" at bounding box center [342, 477] width 160 height 73
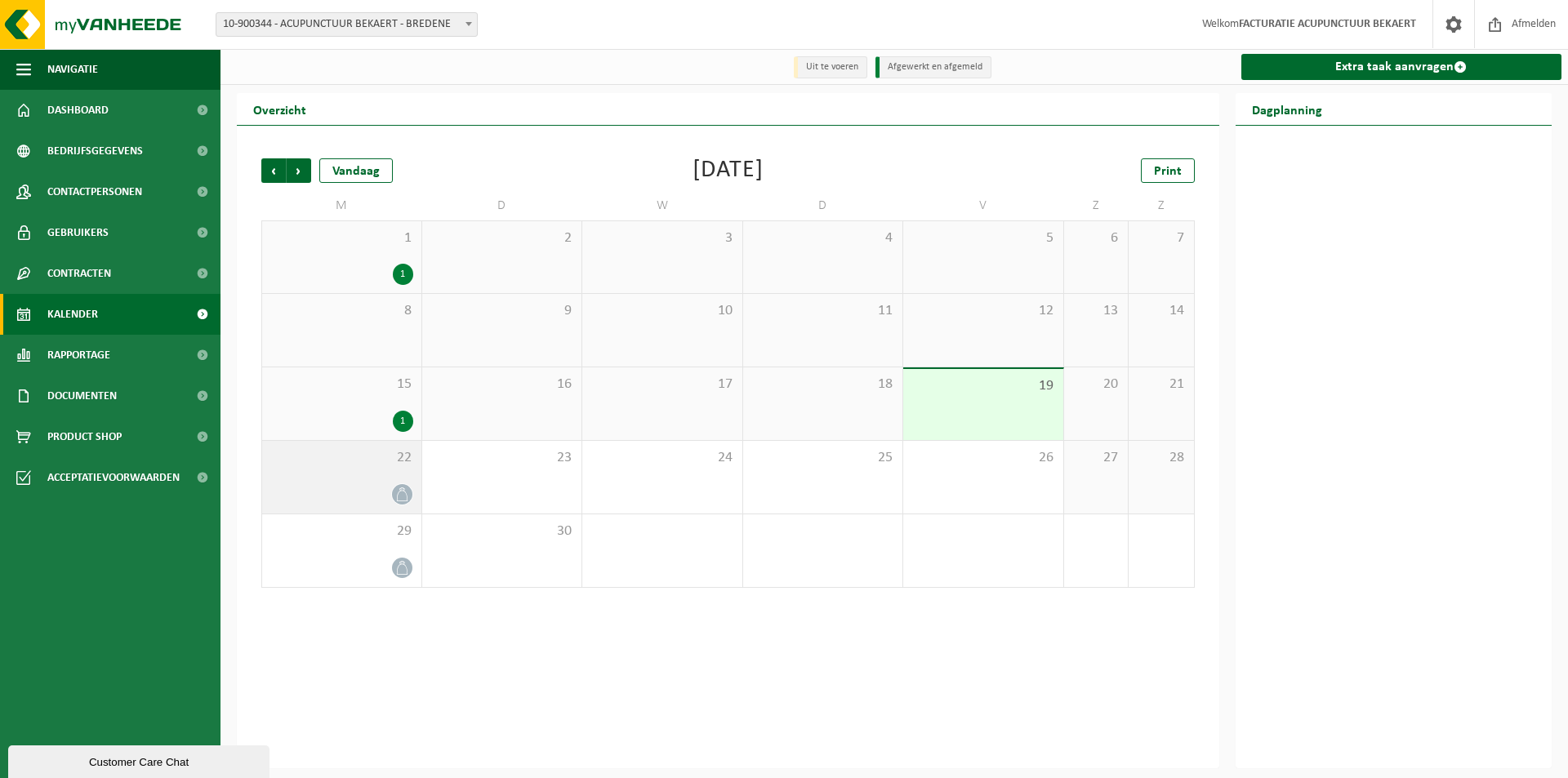
click at [374, 471] on div "22" at bounding box center [342, 477] width 160 height 73
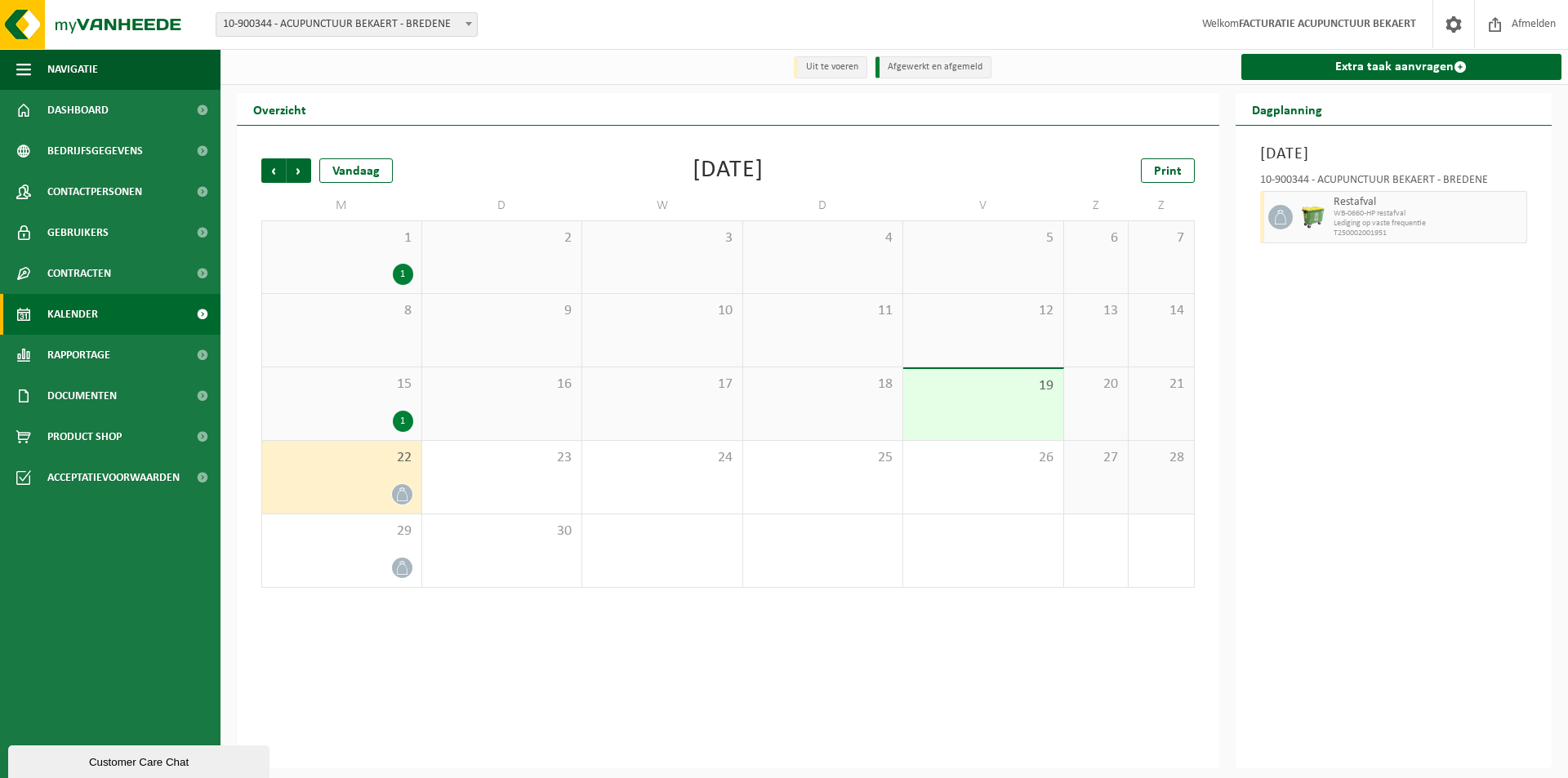
click at [291, 32] on span "10-900344 - ACUPUNCTUUR BEKAERT - BREDENE" at bounding box center [347, 25] width 260 height 23
click at [107, 147] on span "Bedrijfsgegevens" at bounding box center [95, 151] width 96 height 41
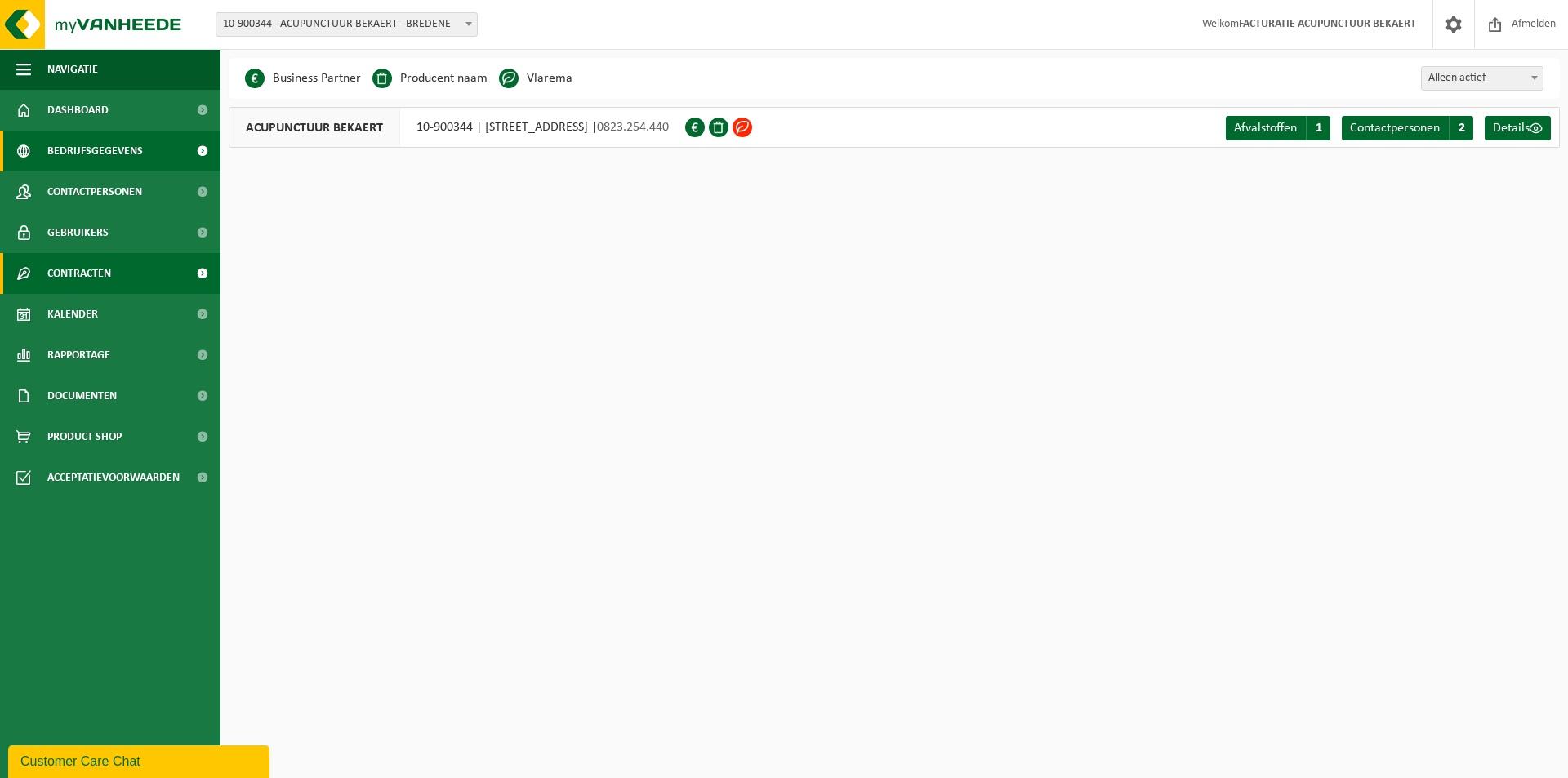
click at [107, 271] on span "Contracten" at bounding box center [79, 274] width 64 height 41
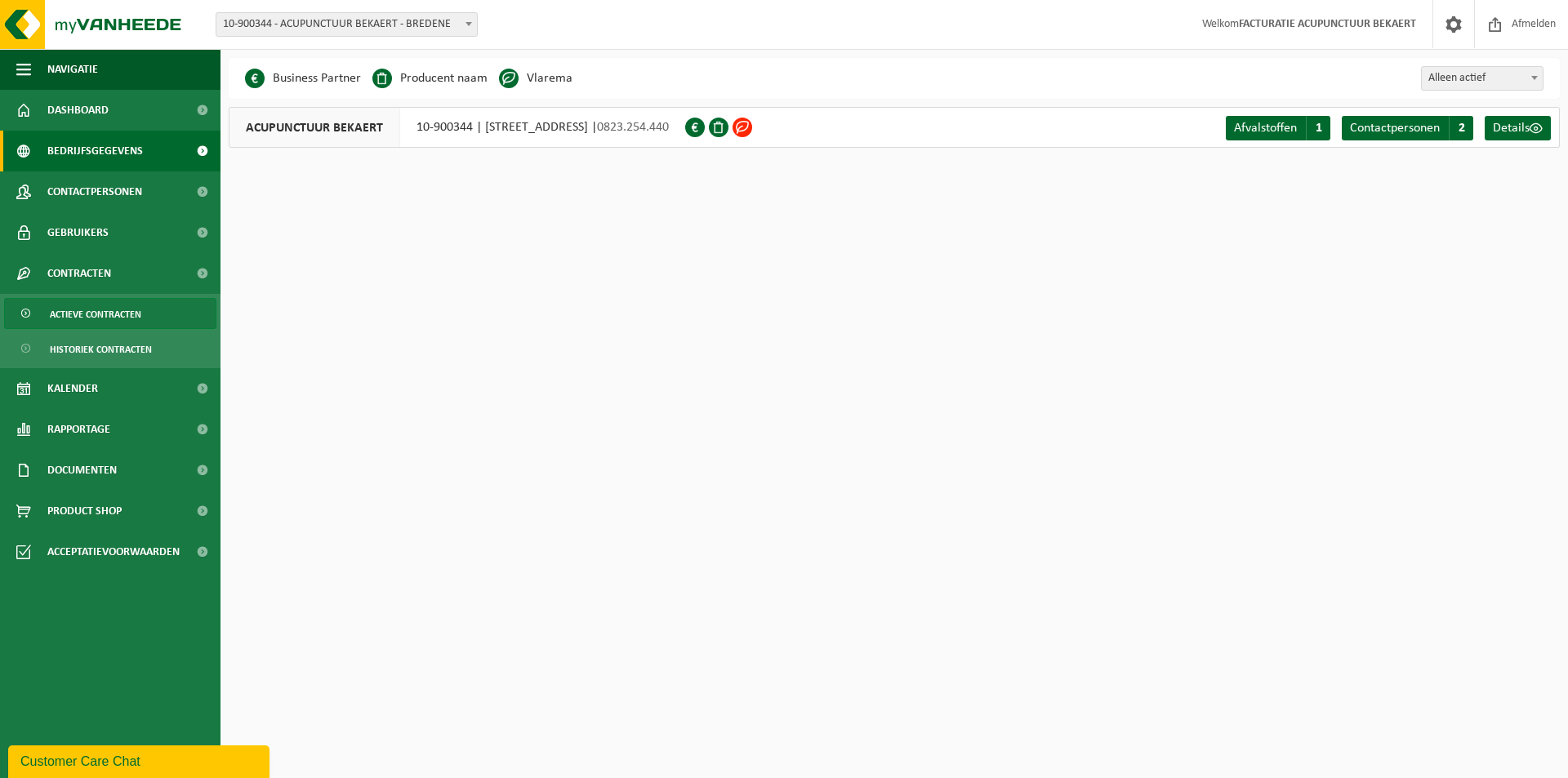
click at [101, 313] on span "Actieve contracten" at bounding box center [95, 314] width 91 height 31
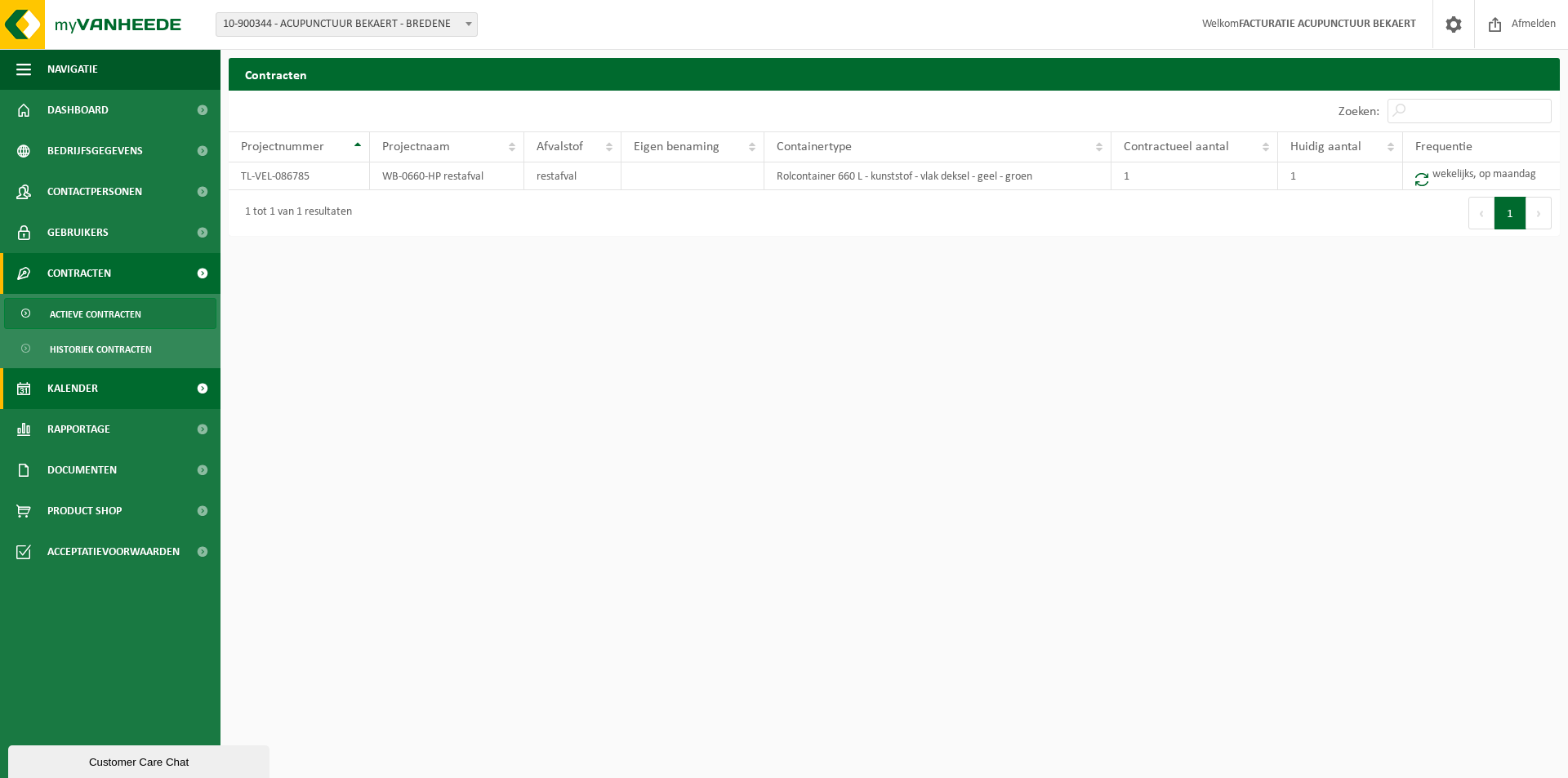
click at [93, 392] on span "Kalender" at bounding box center [72, 389] width 50 height 41
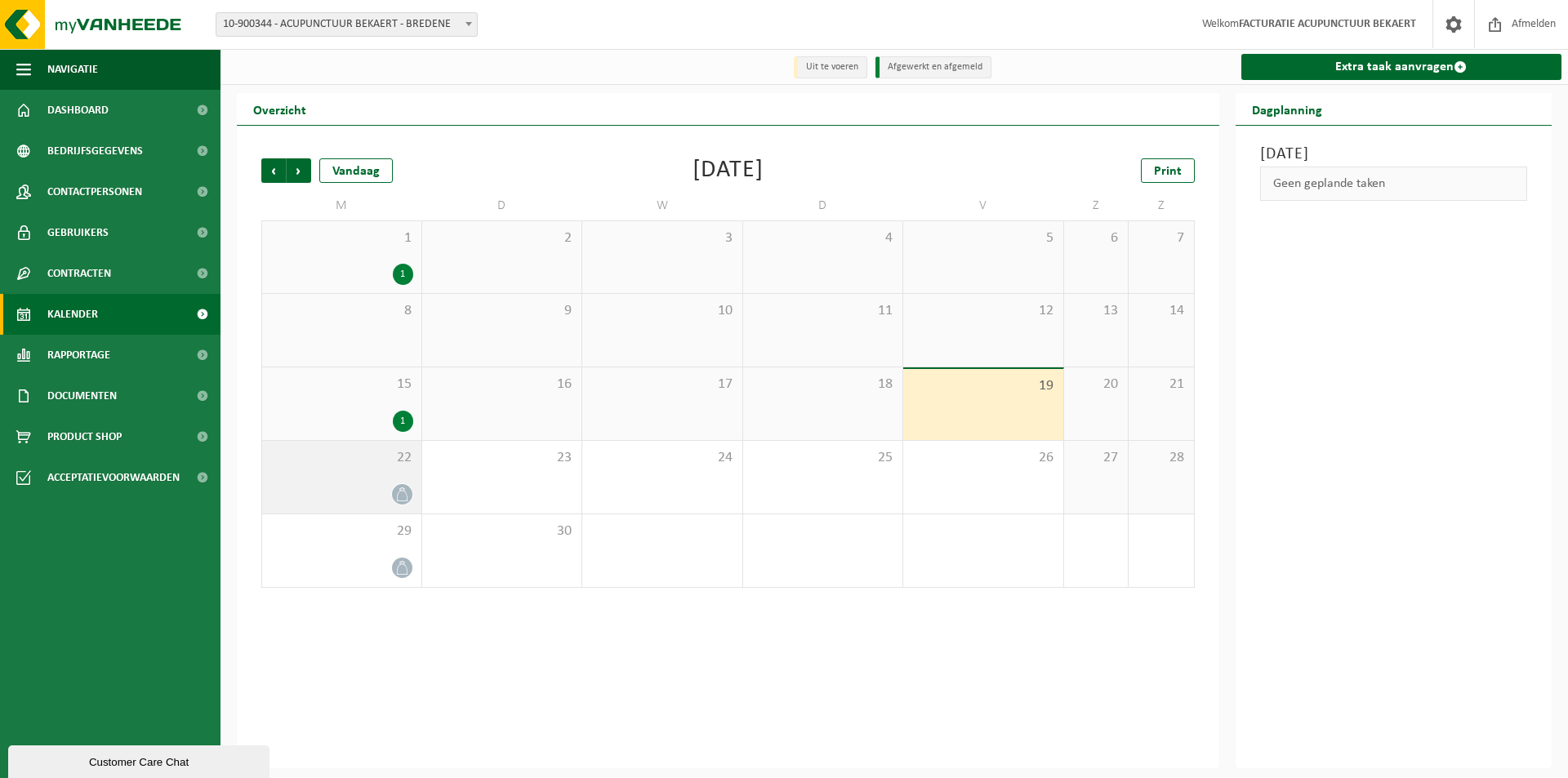
click at [375, 458] on span "22" at bounding box center [342, 458] width 142 height 18
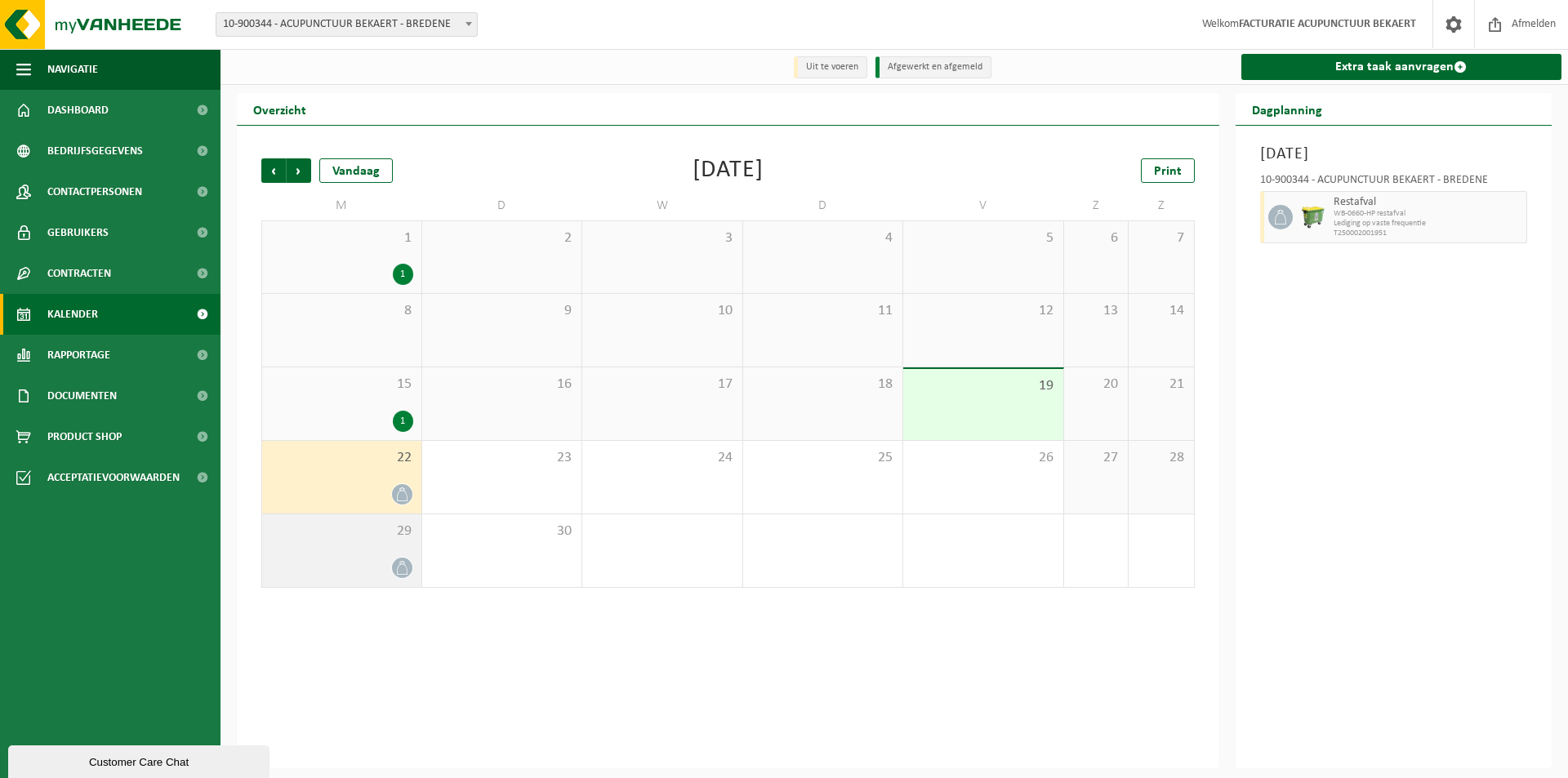
click at [373, 527] on span "29" at bounding box center [342, 531] width 142 height 18
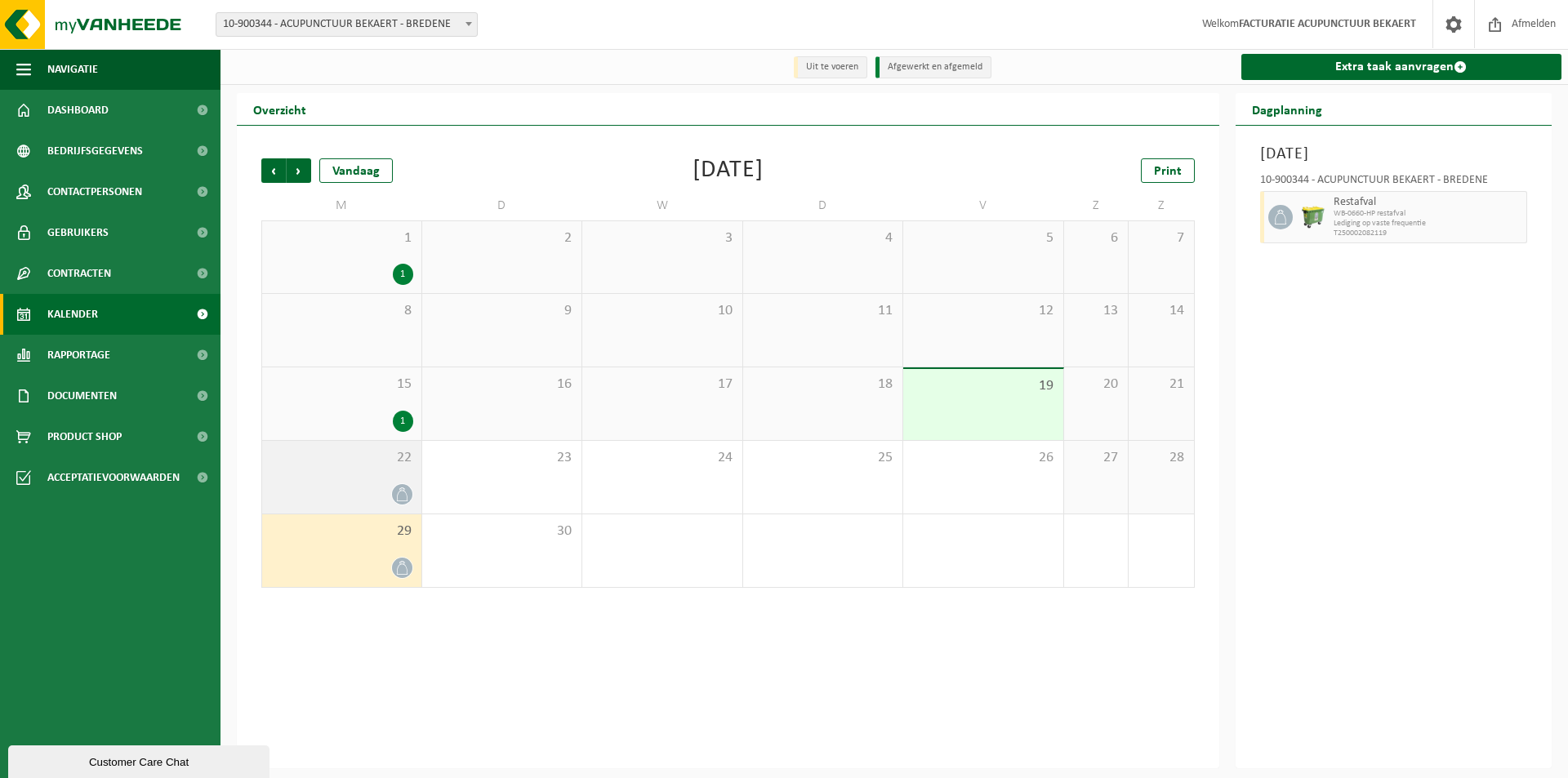
click at [341, 463] on span "22" at bounding box center [342, 458] width 142 height 18
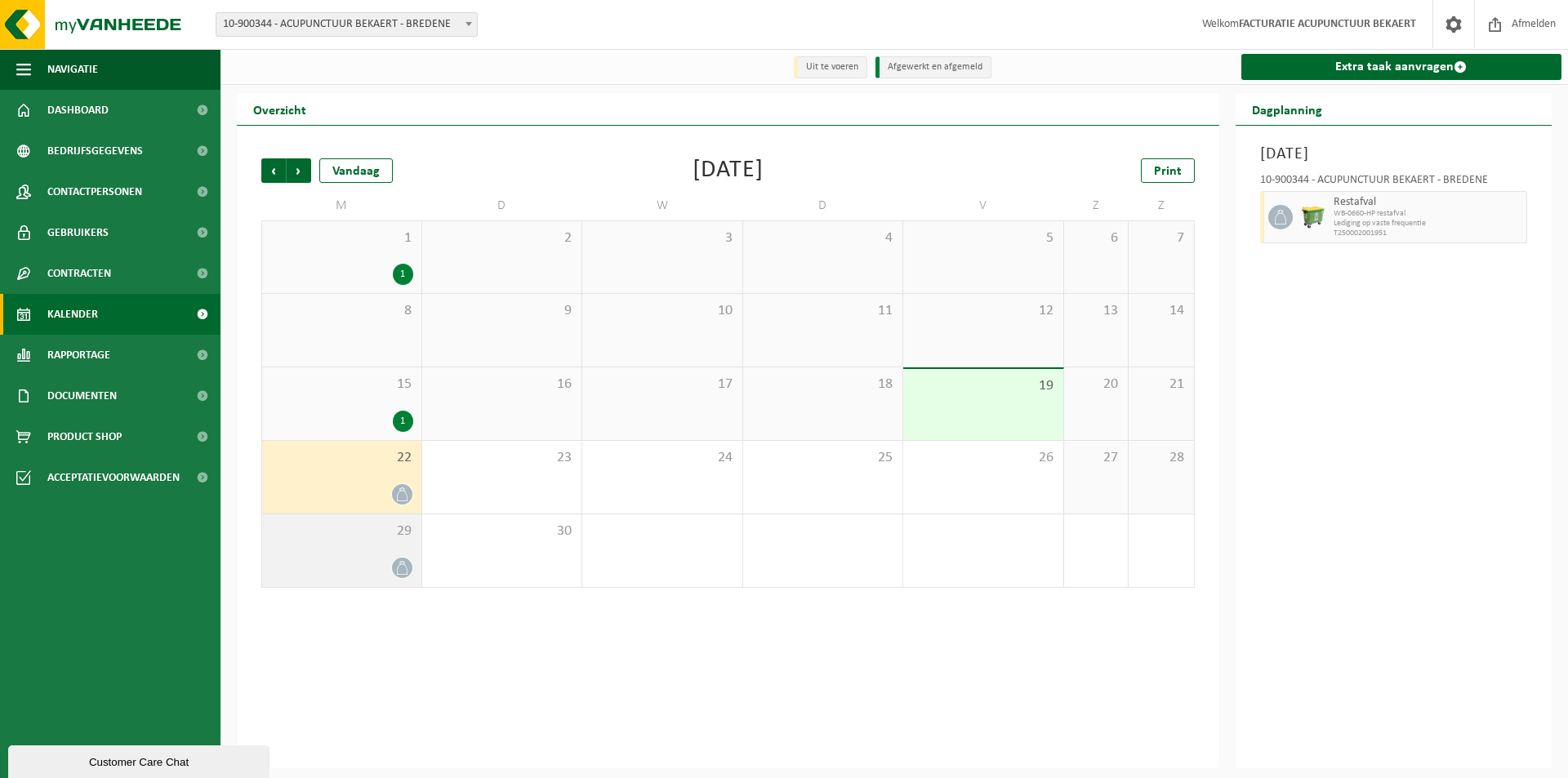
click at [345, 542] on div "29" at bounding box center [342, 551] width 160 height 73
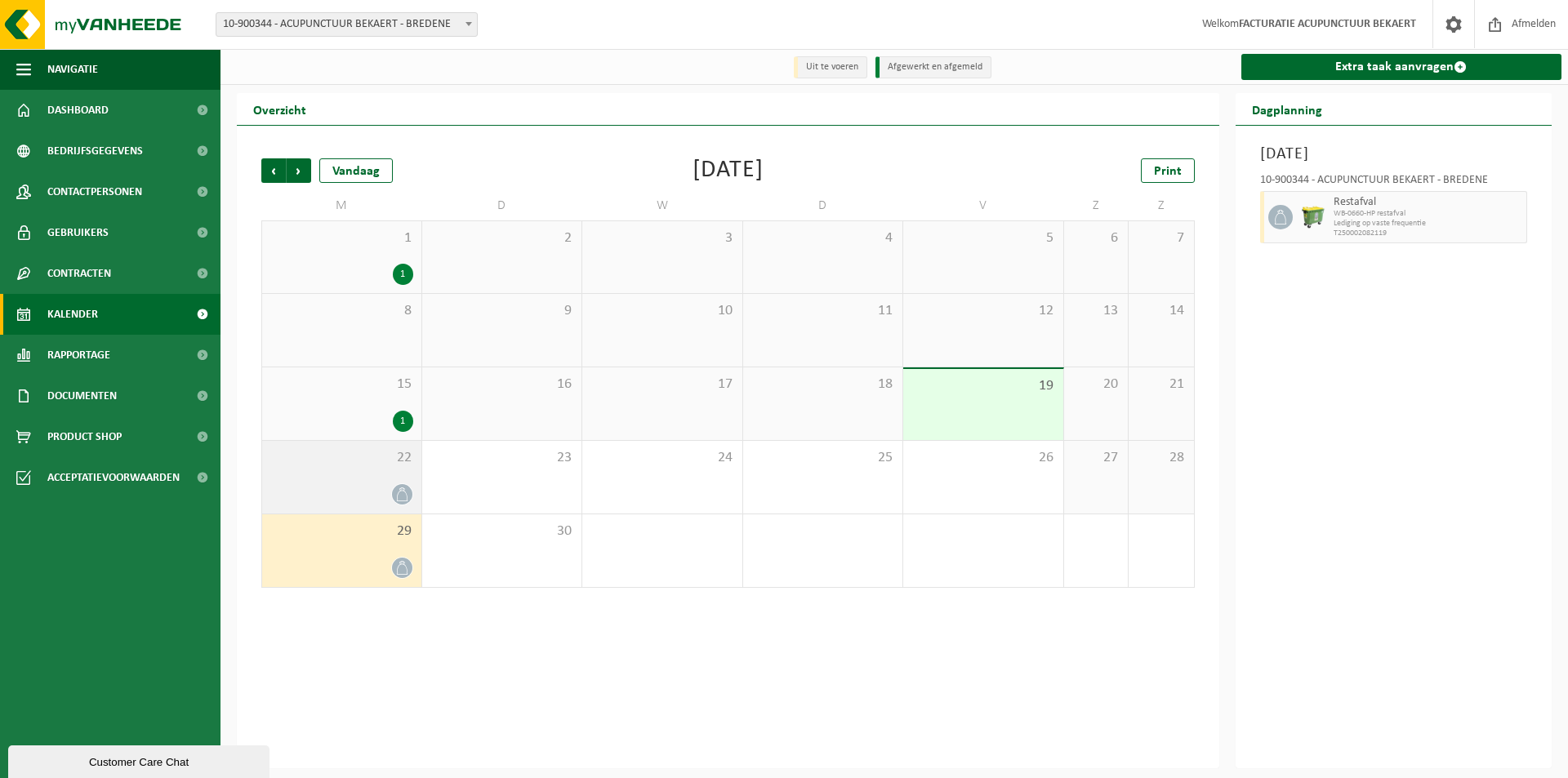
click at [352, 467] on span "22" at bounding box center [342, 458] width 142 height 18
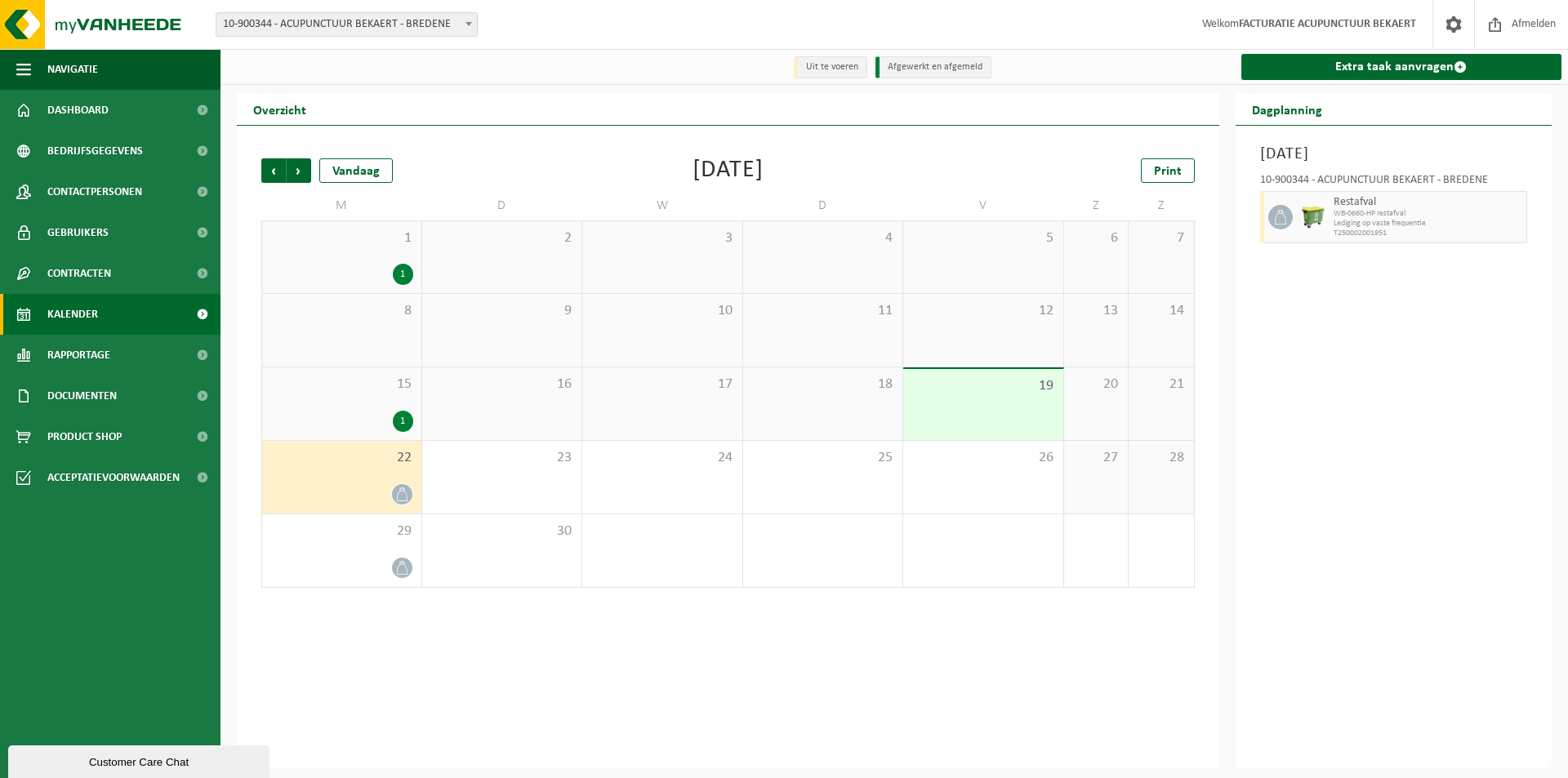
click at [85, 763] on div "Customer Care Chat" at bounding box center [138, 762] width 236 height 12
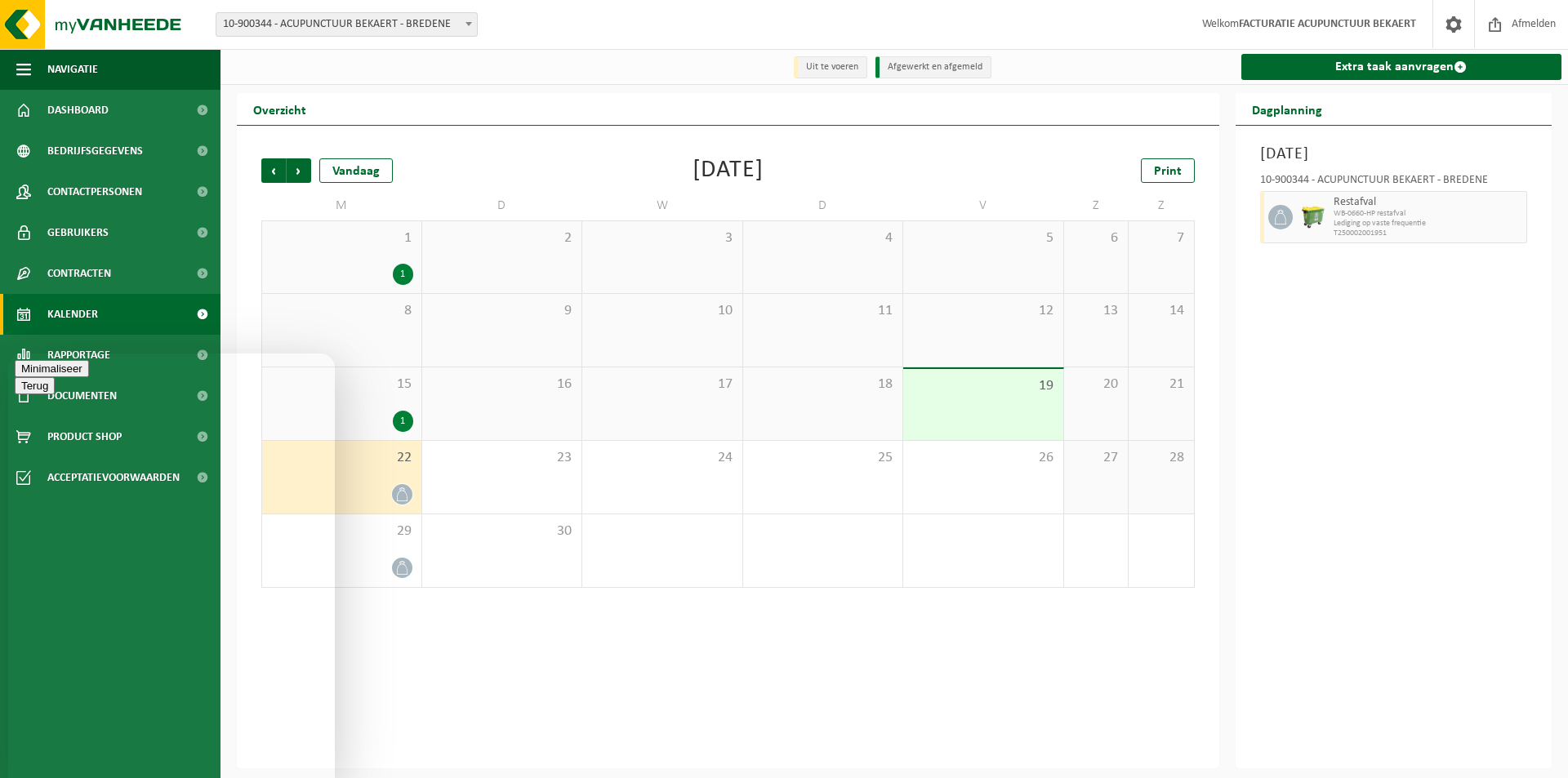
type textarea "goedemiddag, is het mogelijk de ophaling van volgende [DATE] te annuleren?"
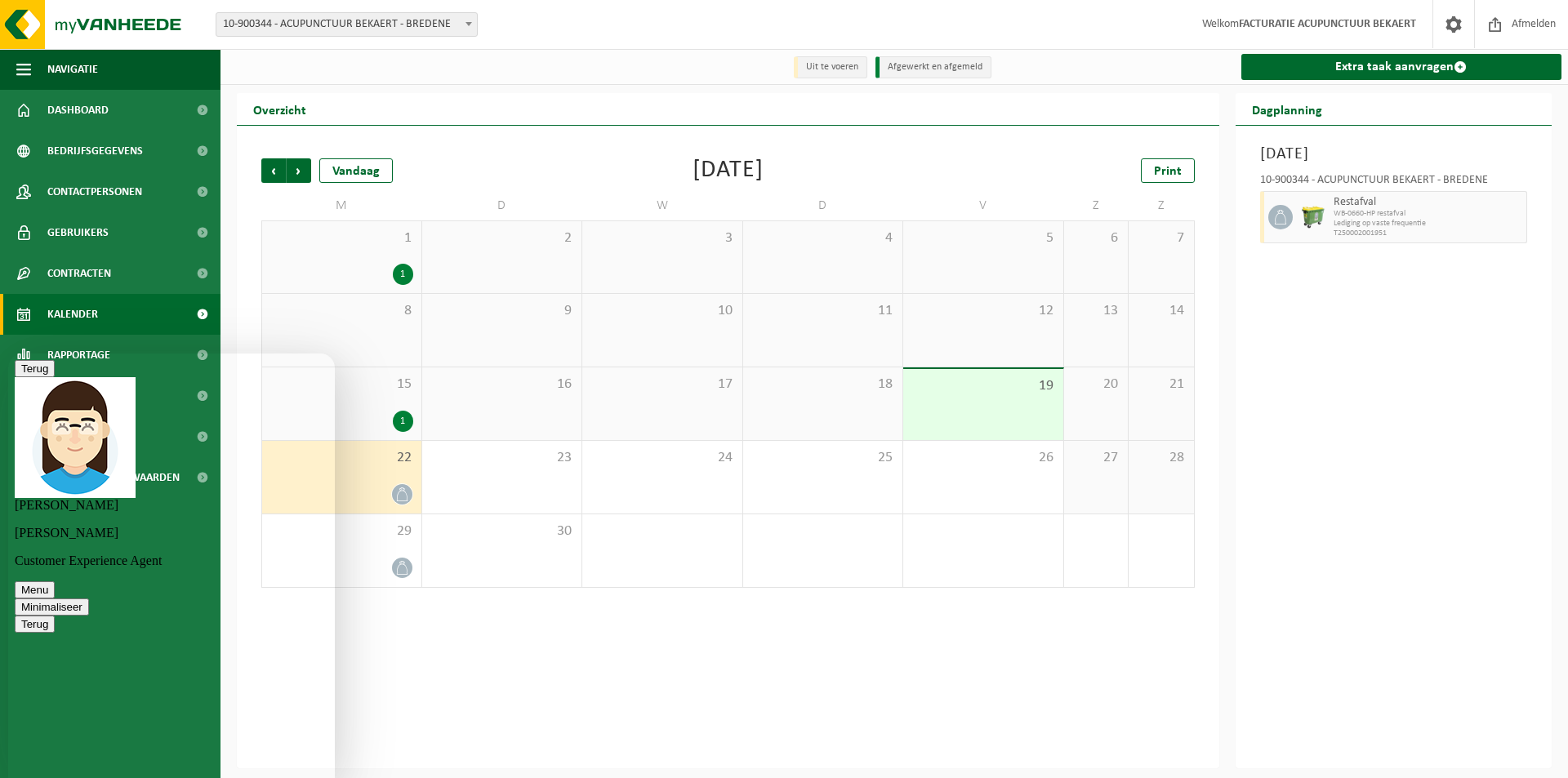
type textarea "ok, sorry dat wist ik niet"
type textarea "bedankt om het na te vragen"
type textarea "indien annulatie niet mogelijk is, geen probleem"
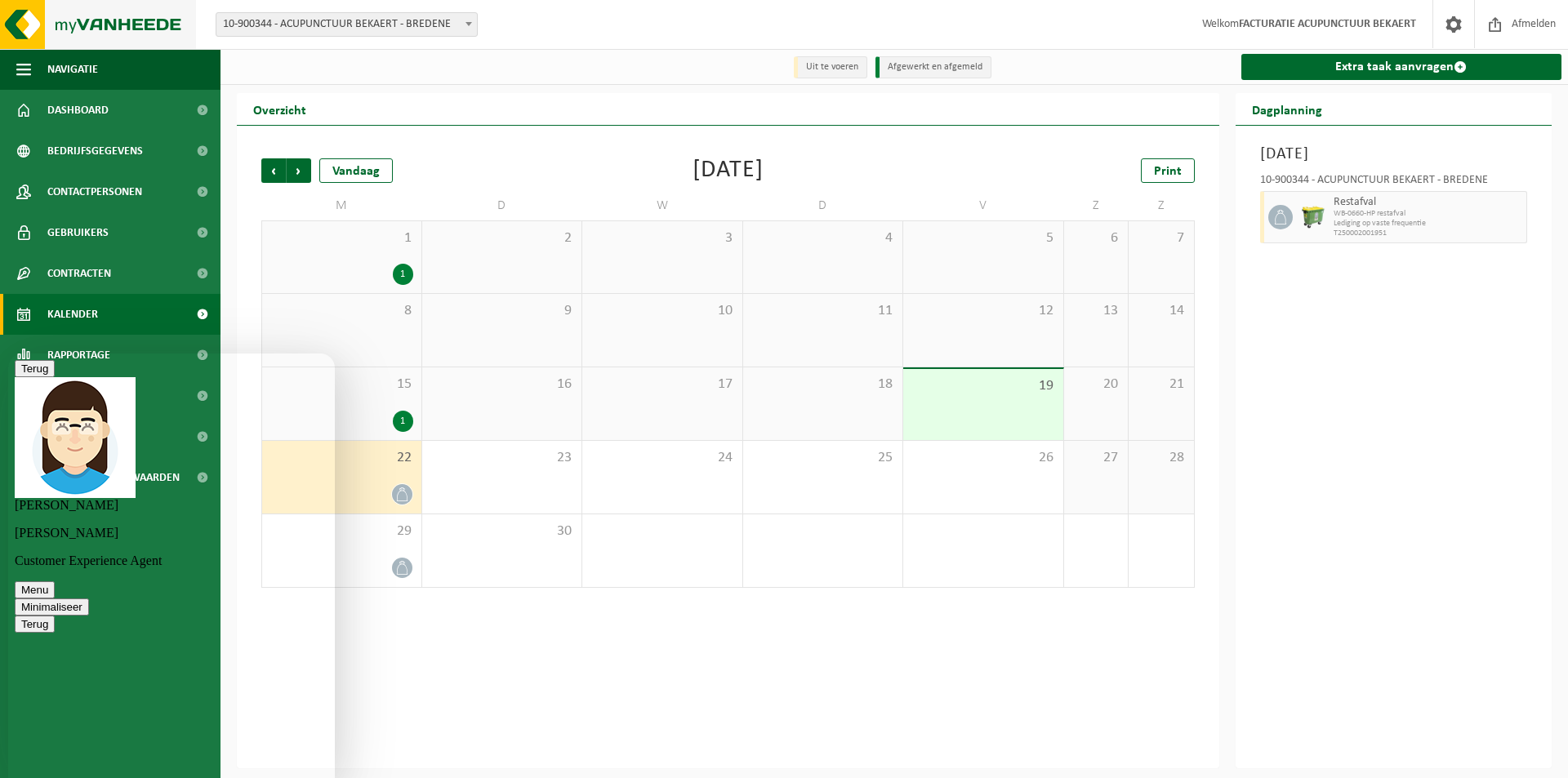
scroll to position [235, 0]
type textarea "ok bedankt"
type textarea "ik wens je een fijn weekend"
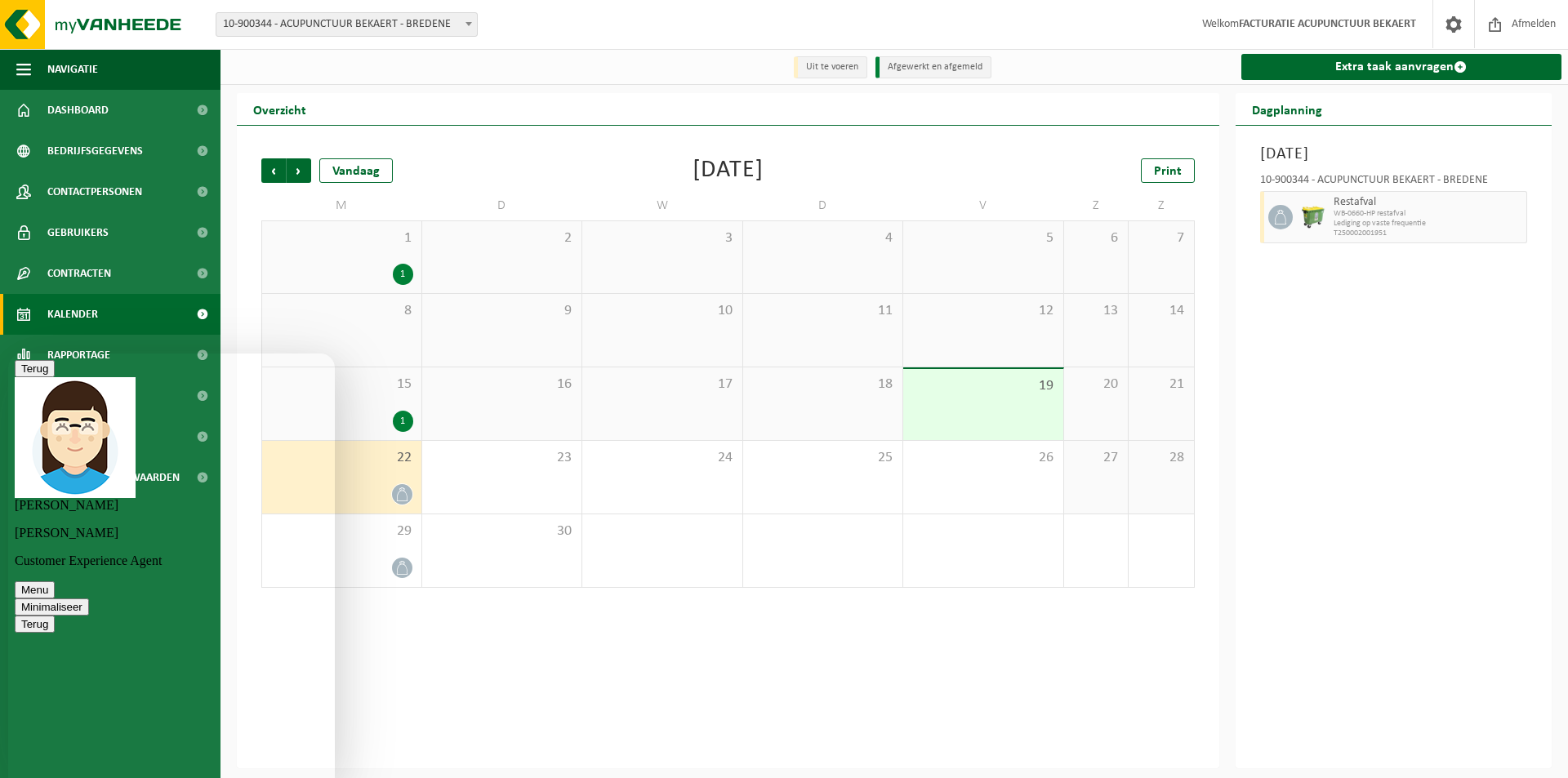
scroll to position [284, 0]
click at [473, 643] on div "Vorige Volgende Vandaag [DATE] Print M D W D V Z Z 1 1 2 3 4 5 6 7 8 9 10 11 12…" at bounding box center [727, 446] width 982 height 643
